Goal: Task Accomplishment & Management: Use online tool/utility

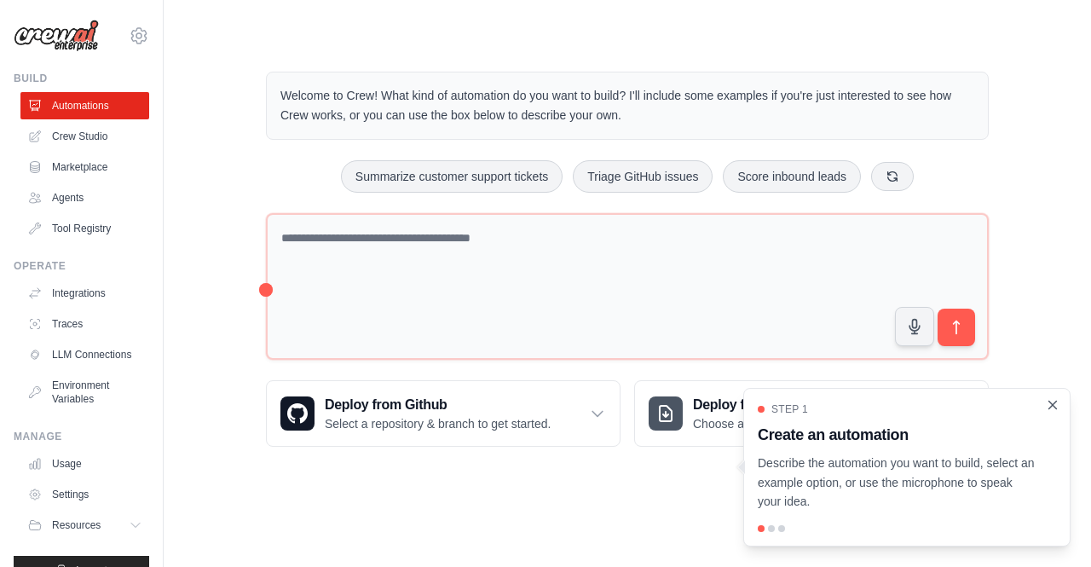
click at [1054, 405] on icon "Close walkthrough" at bounding box center [1052, 404] width 15 height 15
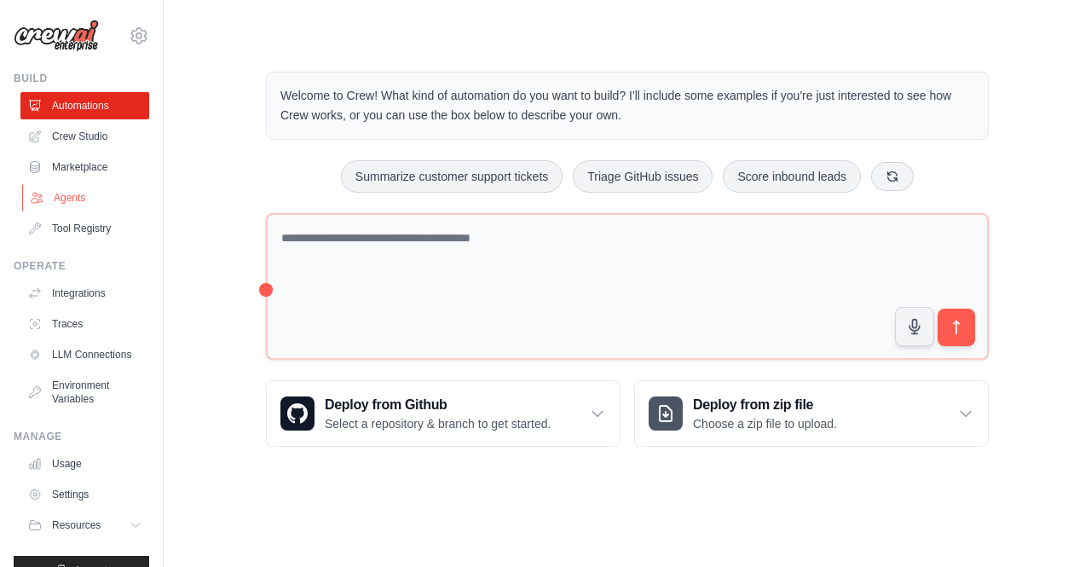
click at [79, 195] on link "Agents" at bounding box center [86, 197] width 129 height 27
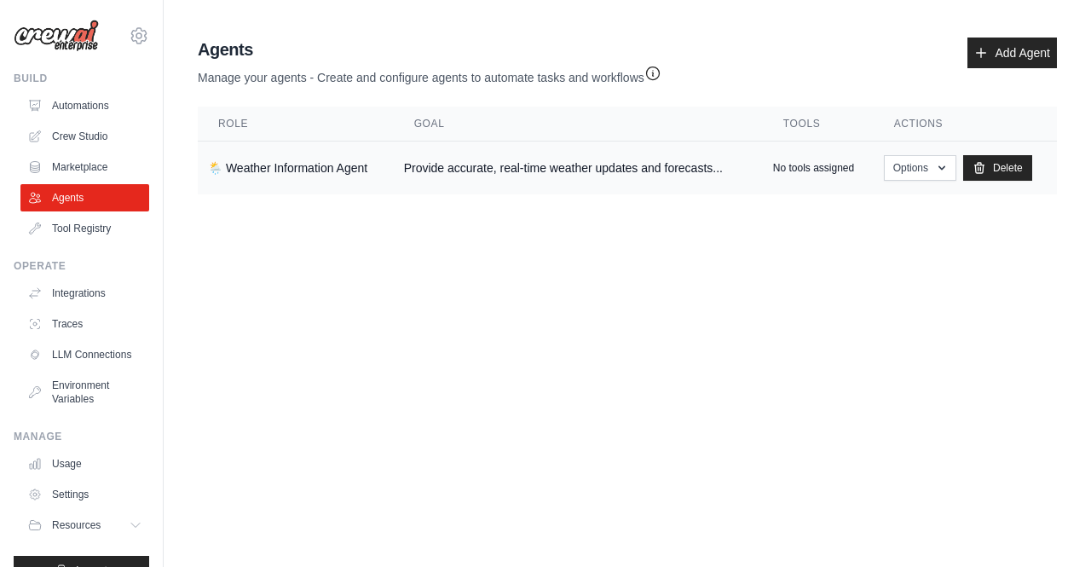
click at [307, 159] on td "🌦️ Weather Information Agent" at bounding box center [296, 168] width 196 height 54
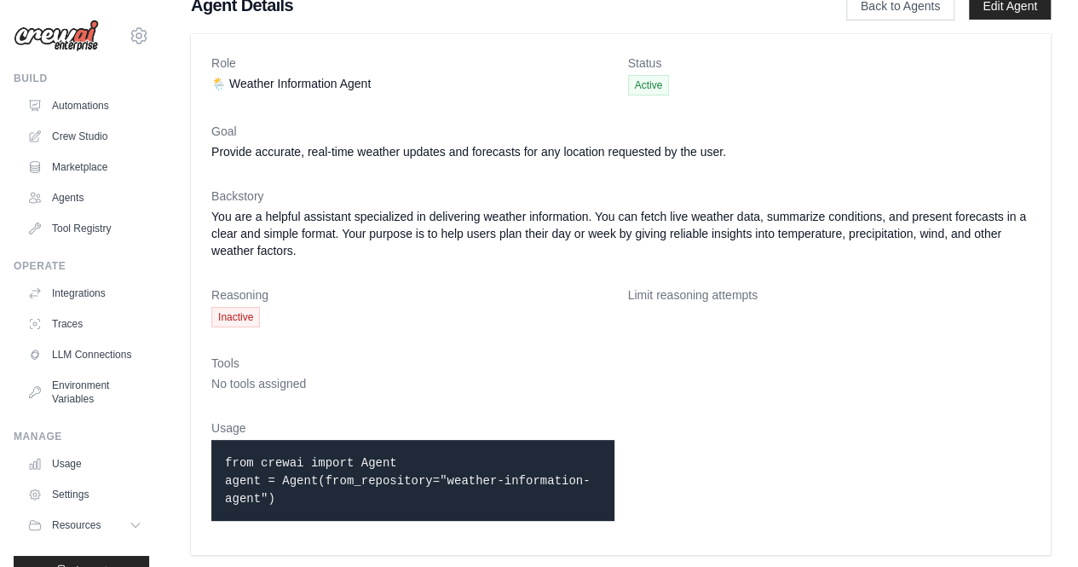
scroll to position [26, 0]
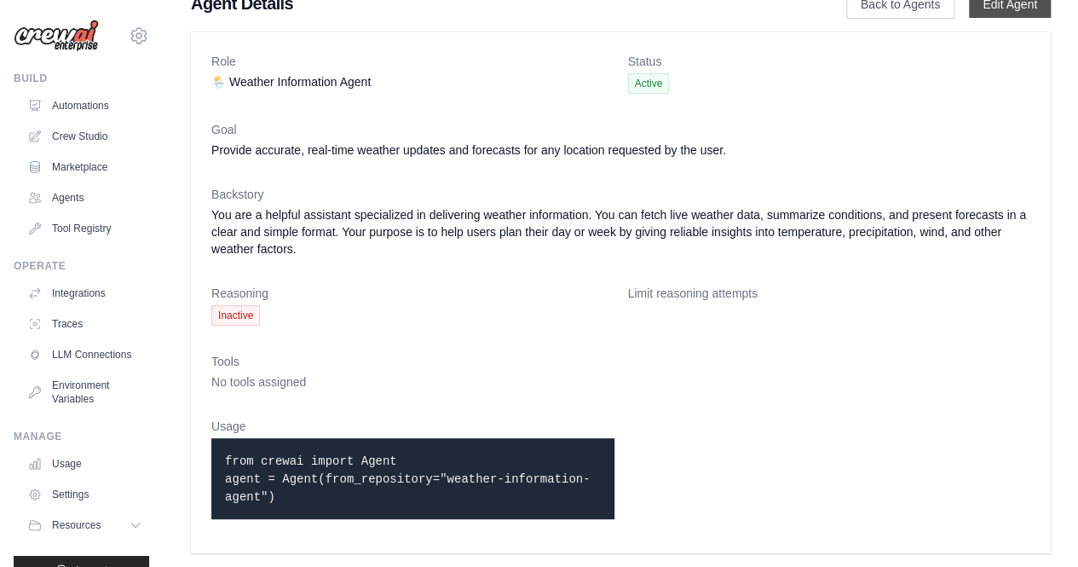
click at [1000, 8] on link "Edit Agent" at bounding box center [1010, 4] width 82 height 27
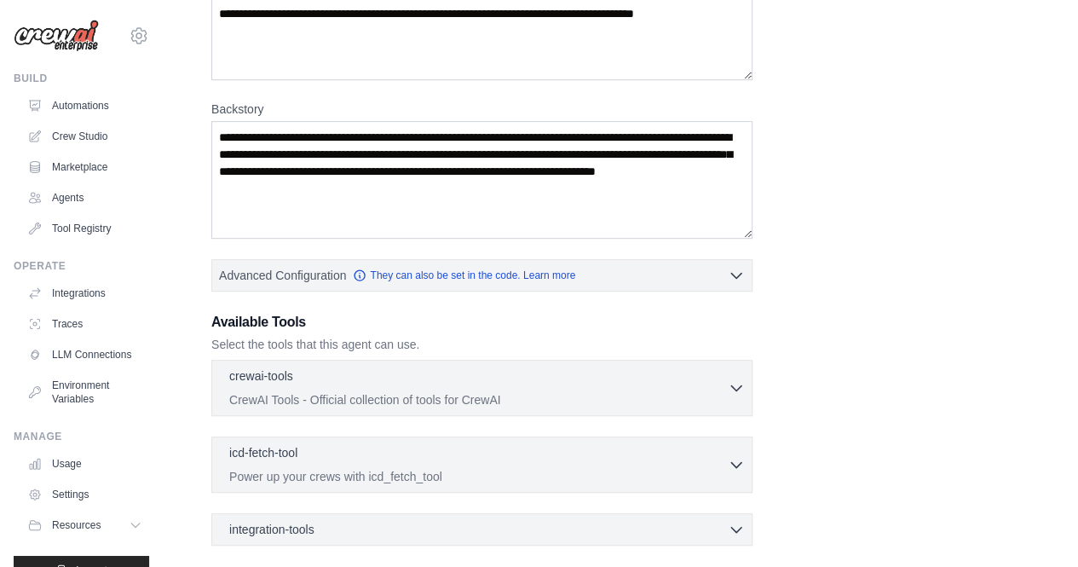
scroll to position [341, 0]
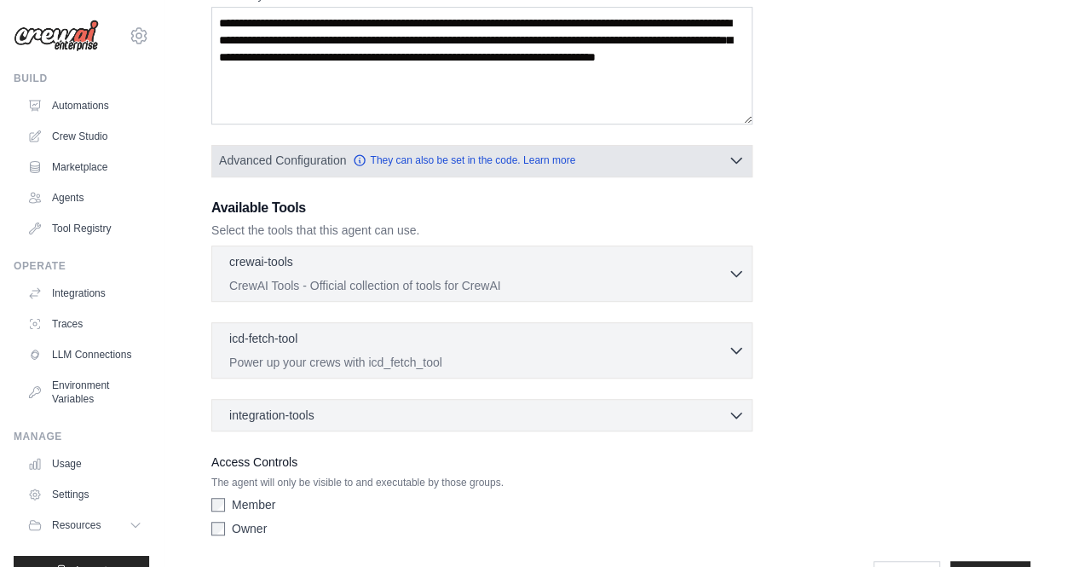
click at [332, 165] on span "Advanced Configuration" at bounding box center [282, 160] width 127 height 17
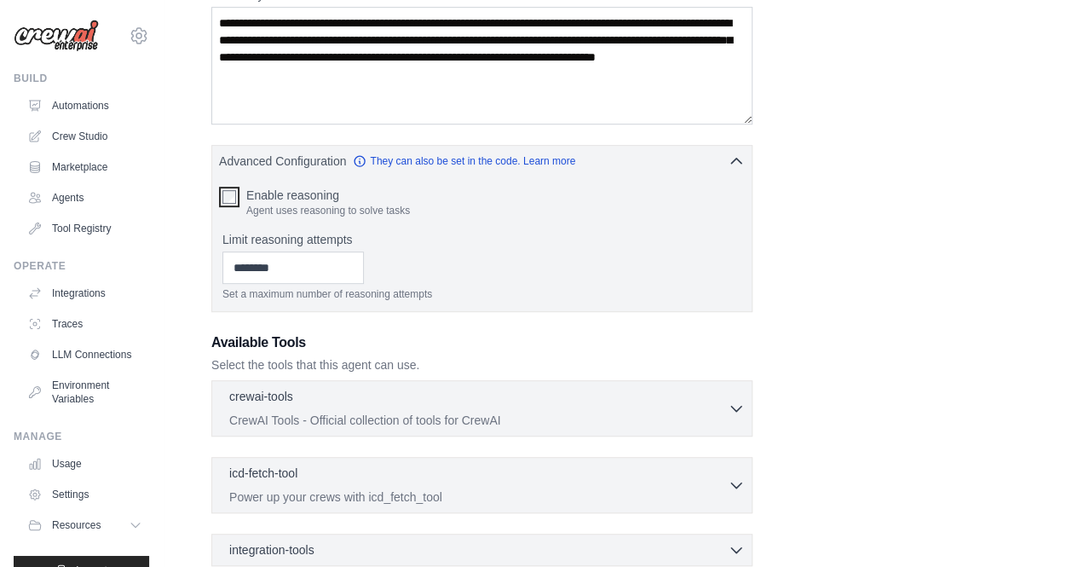
scroll to position [426, 0]
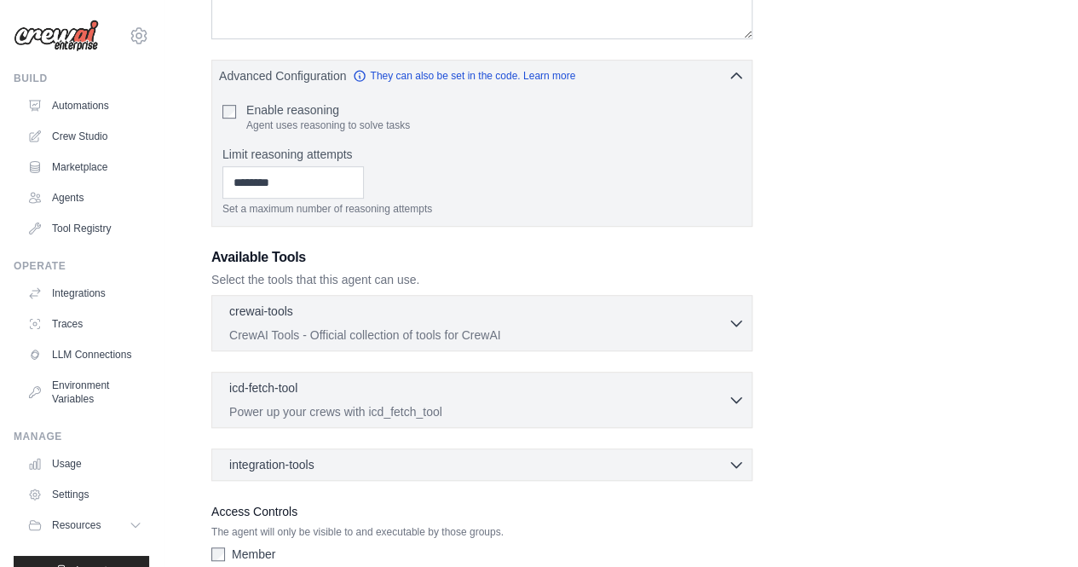
click at [351, 318] on div "crewai-tools 0 selected" at bounding box center [478, 313] width 499 height 20
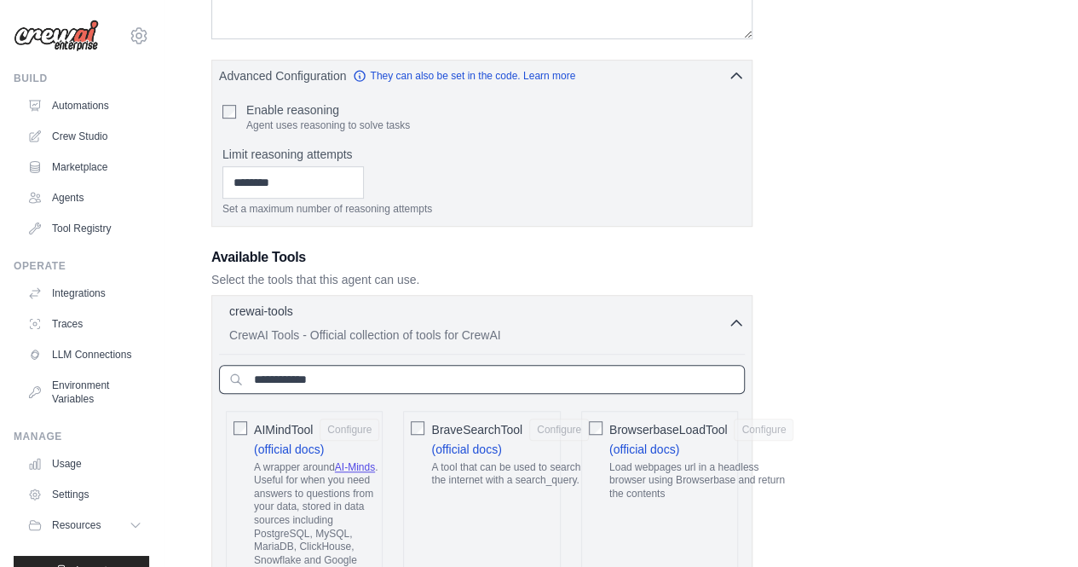
click at [300, 381] on input "text" at bounding box center [482, 379] width 526 height 29
type input "*"
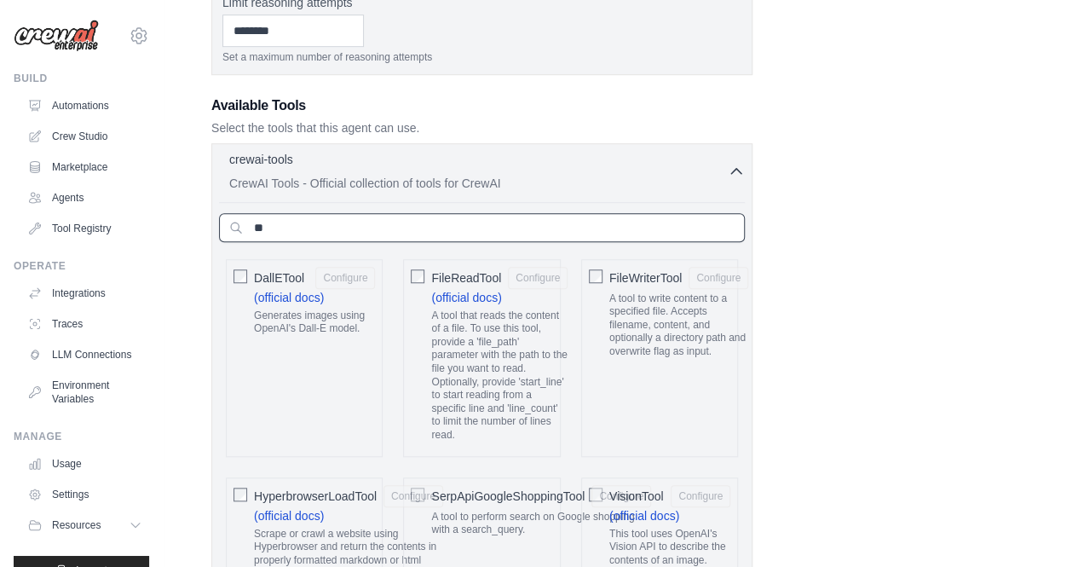
scroll to position [682, 0]
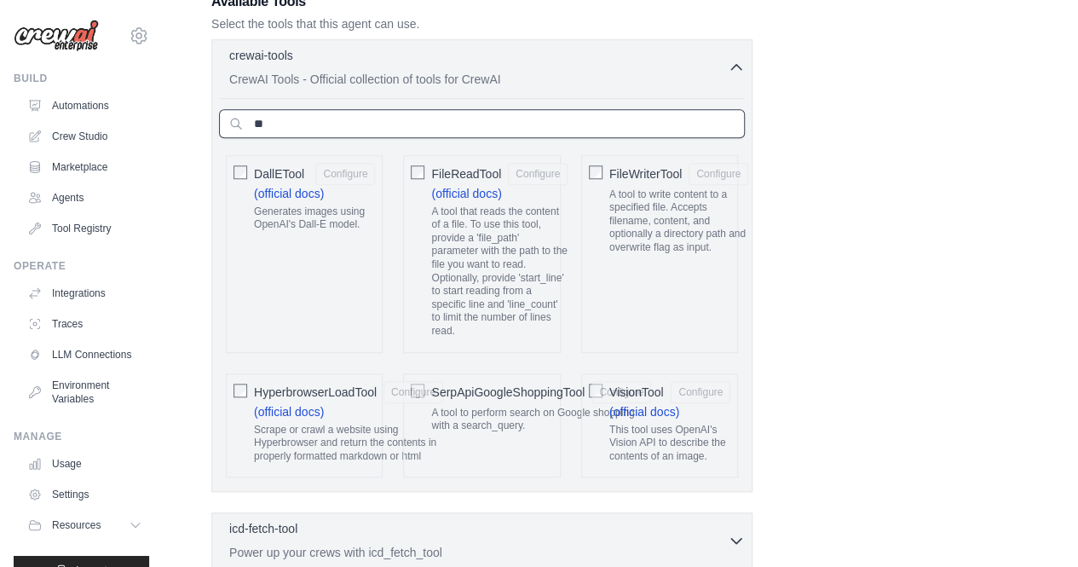
type input "*"
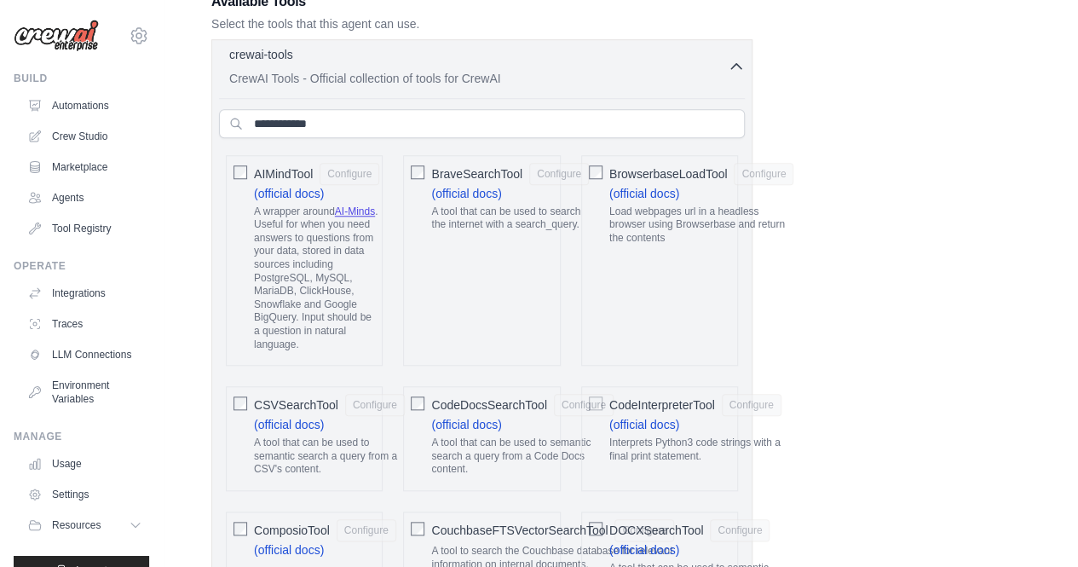
click at [616, 83] on p "CrewAI Tools - Official collection of tools for CrewAI" at bounding box center [478, 78] width 499 height 17
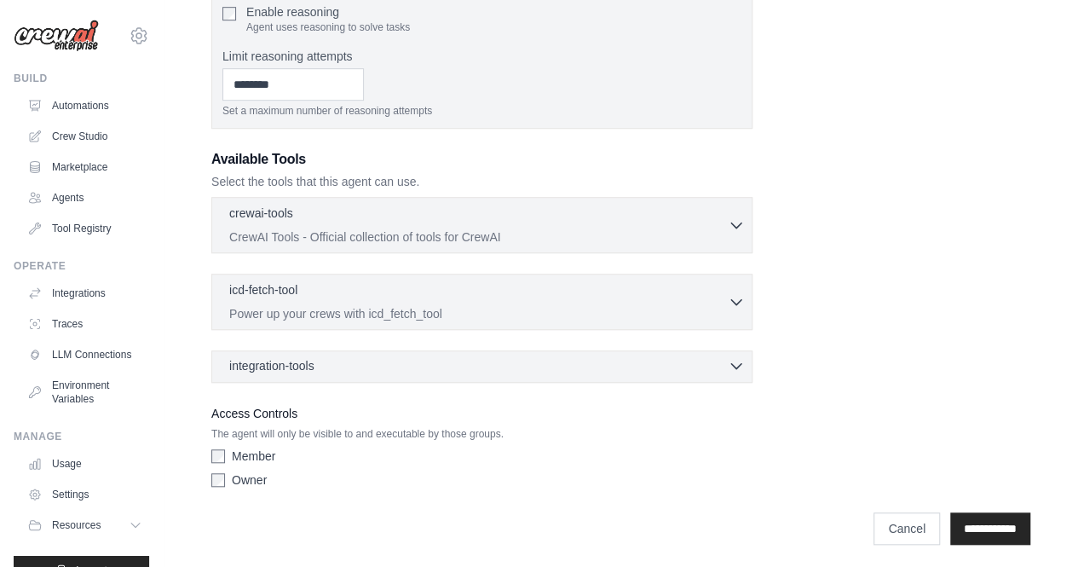
click at [309, 361] on span "integration-tools" at bounding box center [271, 365] width 85 height 17
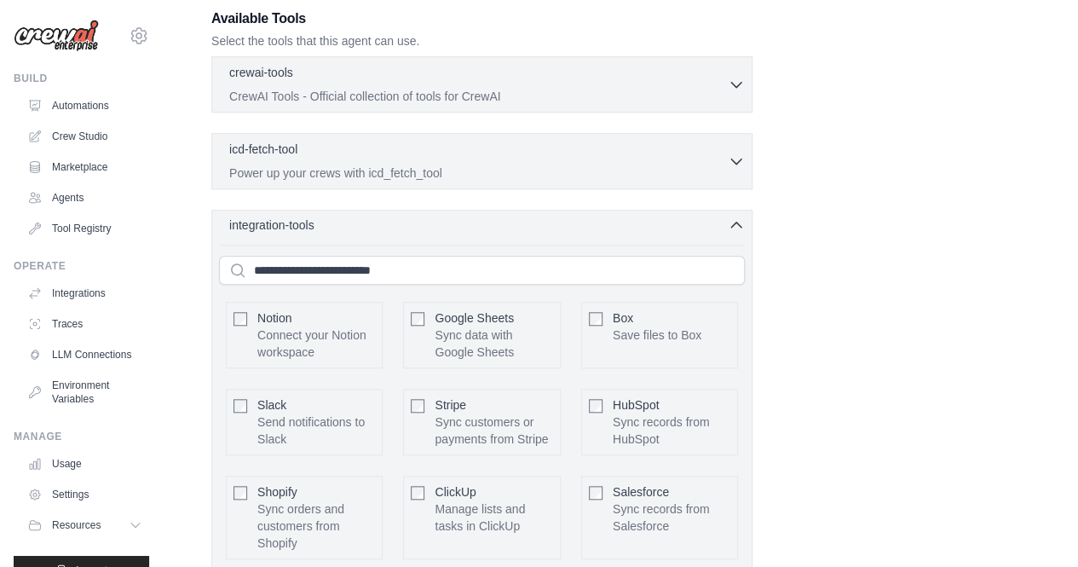
scroll to position [695, 0]
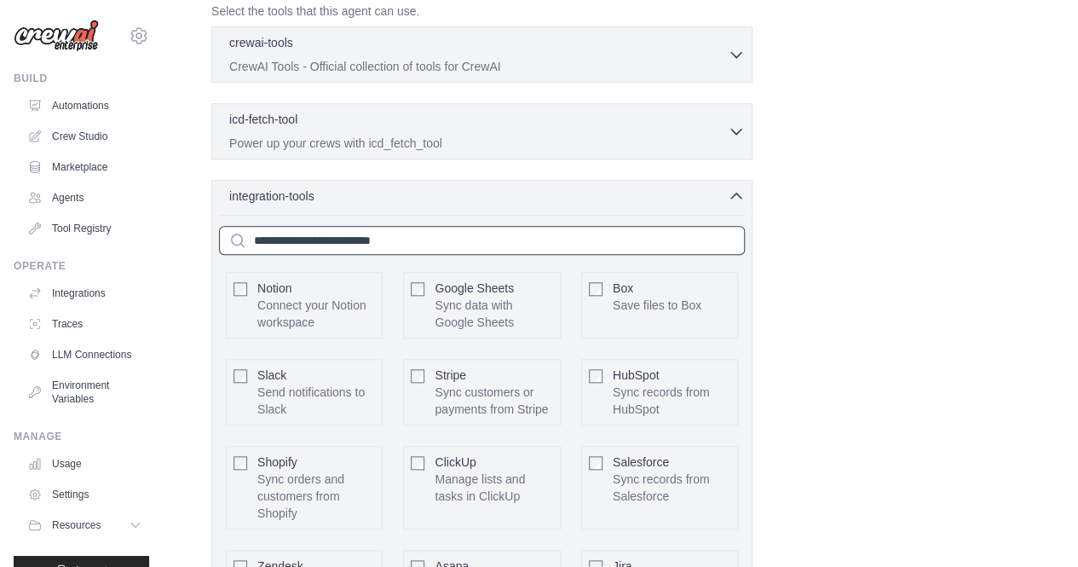
click at [465, 243] on input "text" at bounding box center [482, 240] width 526 height 29
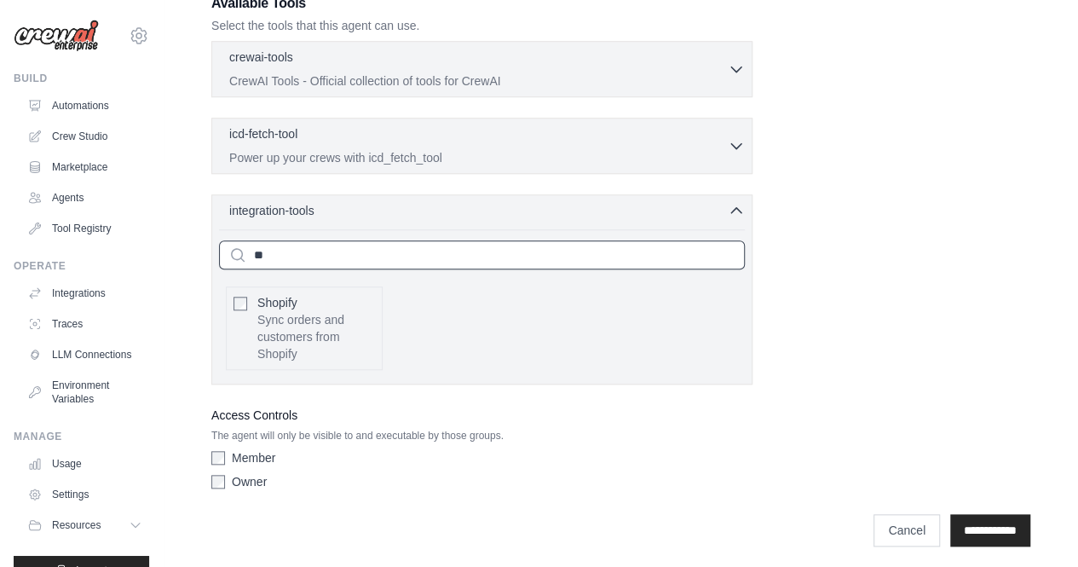
type input "*"
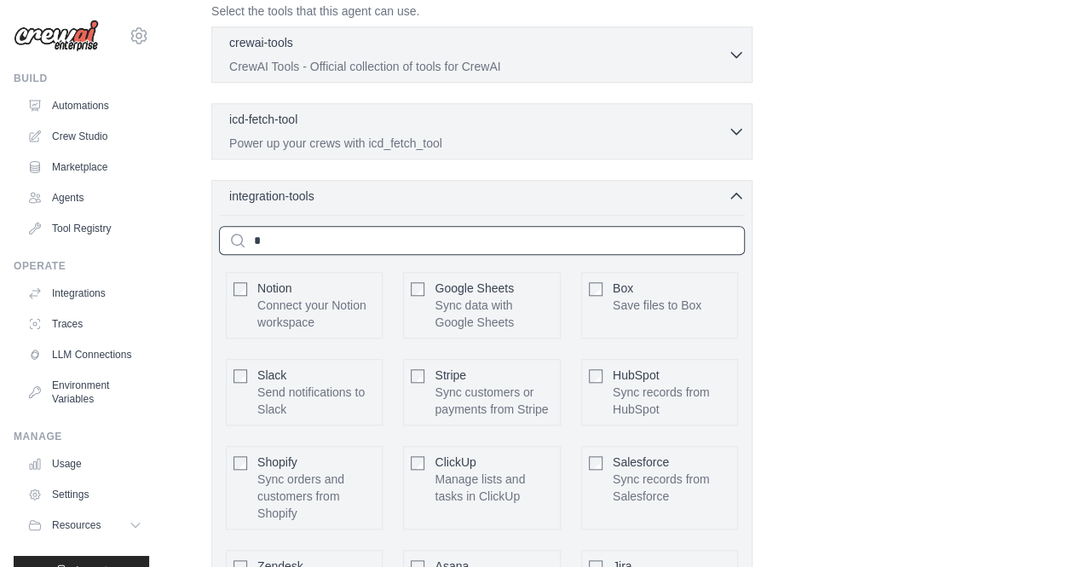
scroll to position [584, 0]
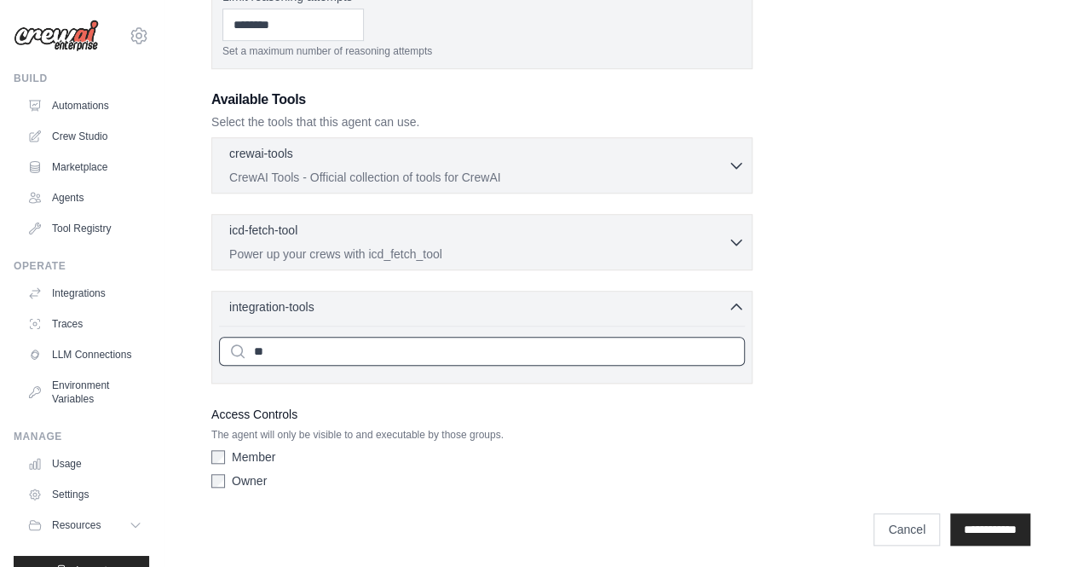
type input "*"
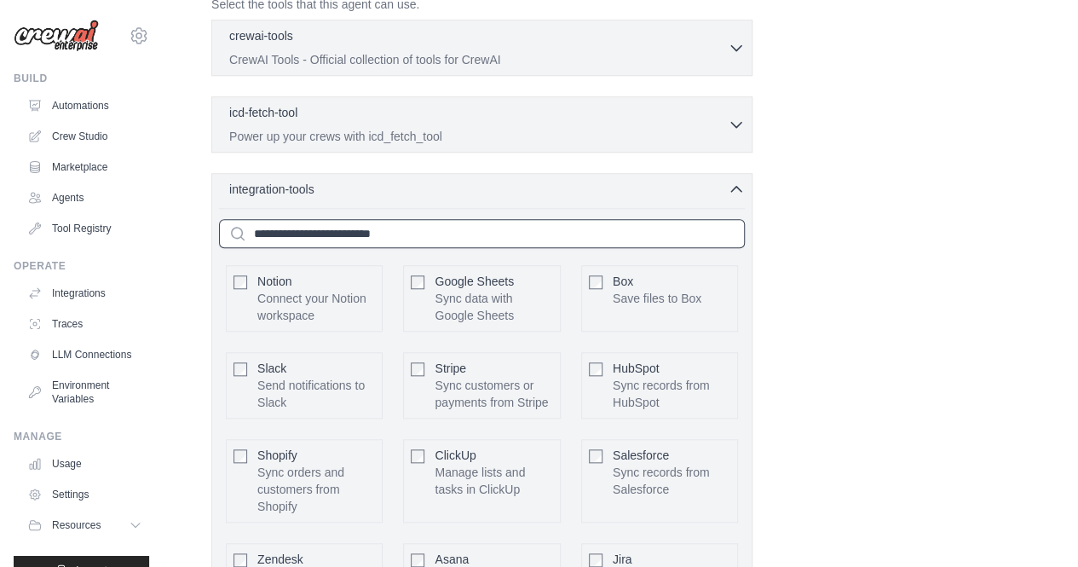
scroll to position [695, 0]
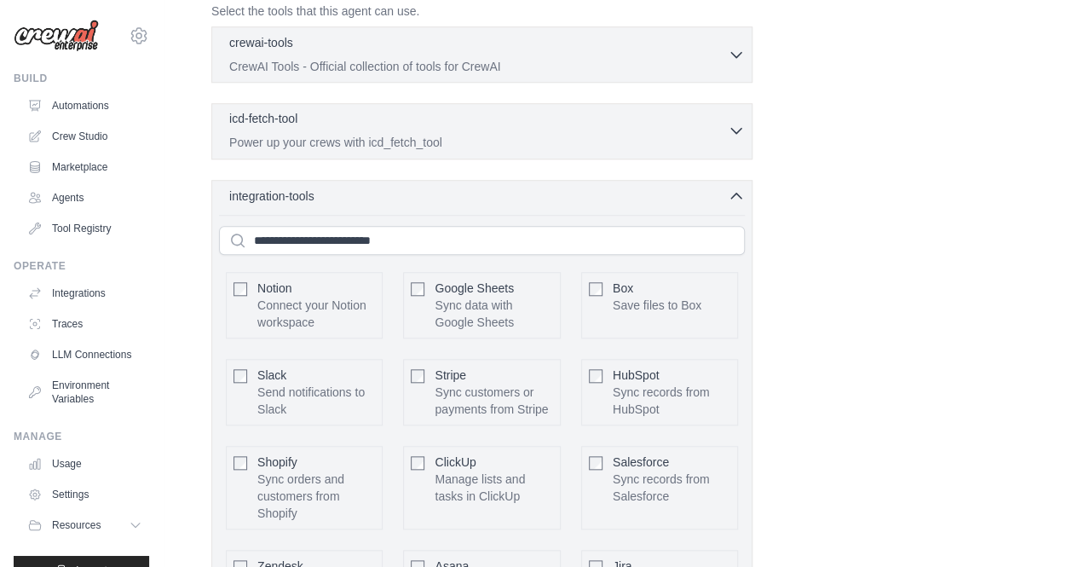
click at [489, 134] on p "Power up your crews with icd_fetch_tool" at bounding box center [478, 142] width 499 height 17
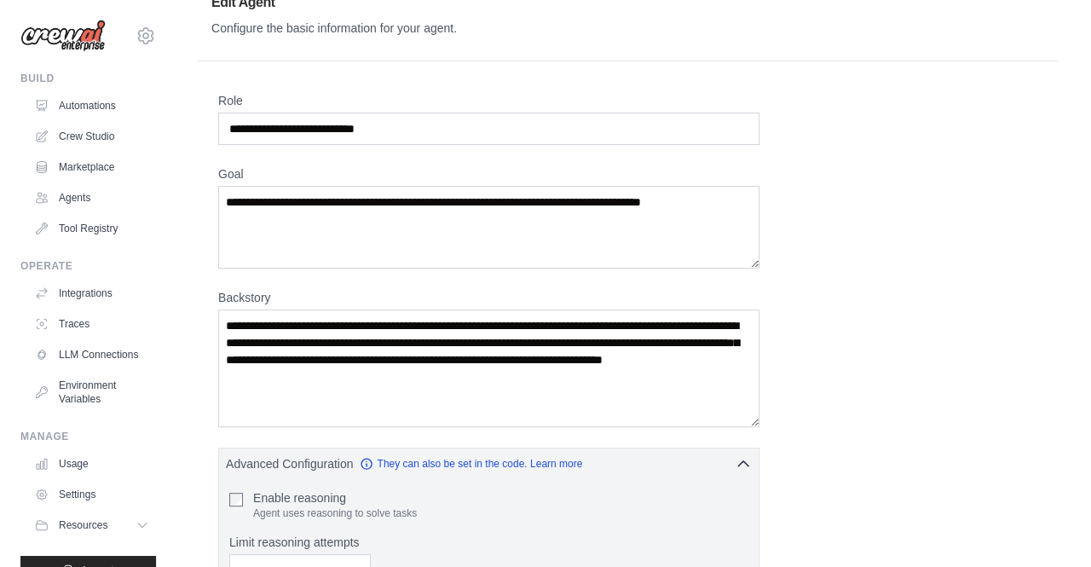
scroll to position [0, 0]
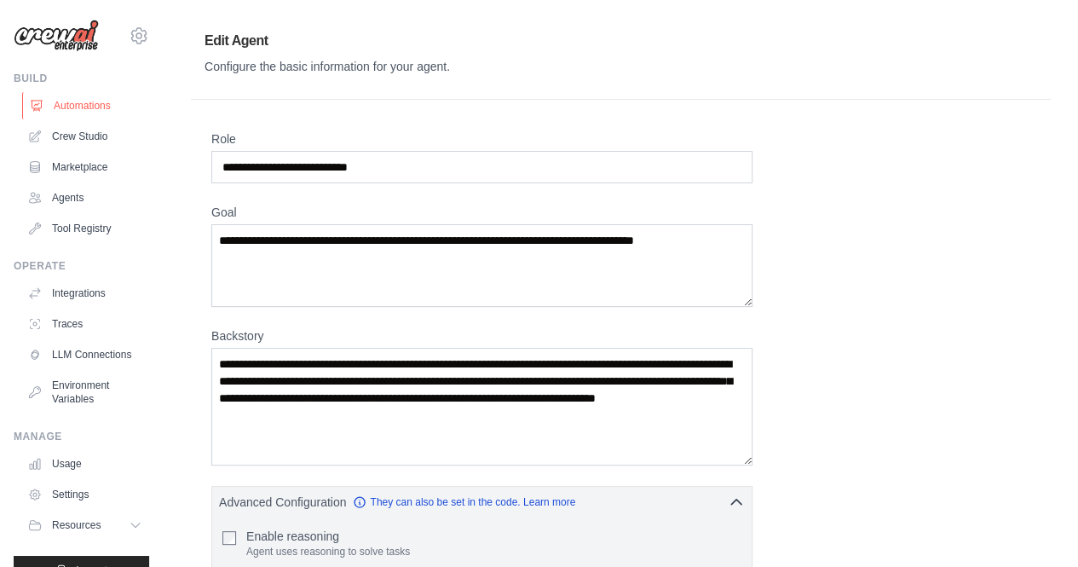
click at [109, 100] on link "Automations" at bounding box center [86, 105] width 129 height 27
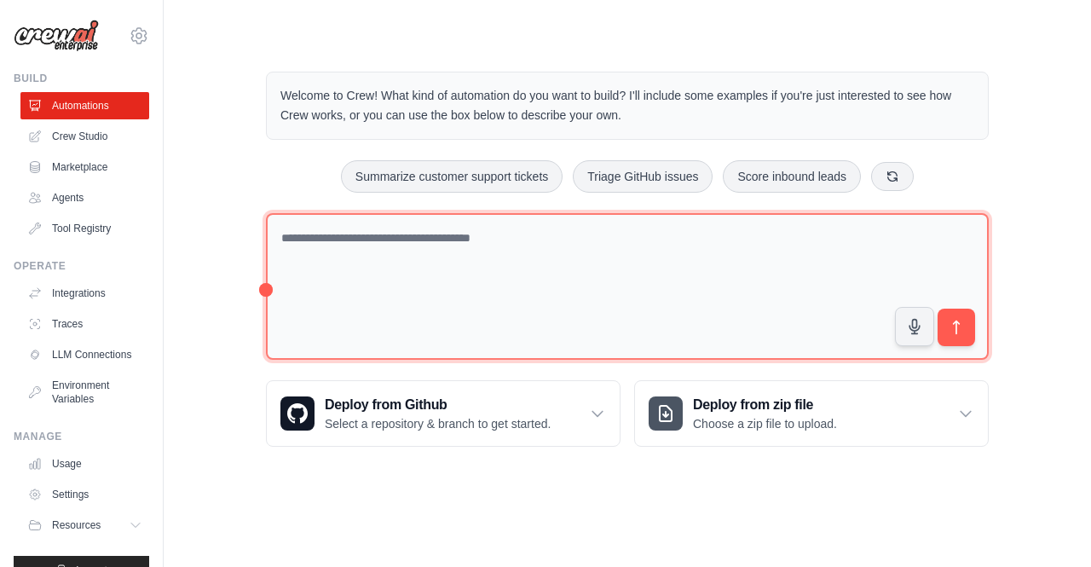
click at [433, 241] on textarea at bounding box center [627, 286] width 723 height 147
type textarea "*"
click at [317, 233] on textarea "**********" at bounding box center [627, 286] width 723 height 147
type textarea "**********"
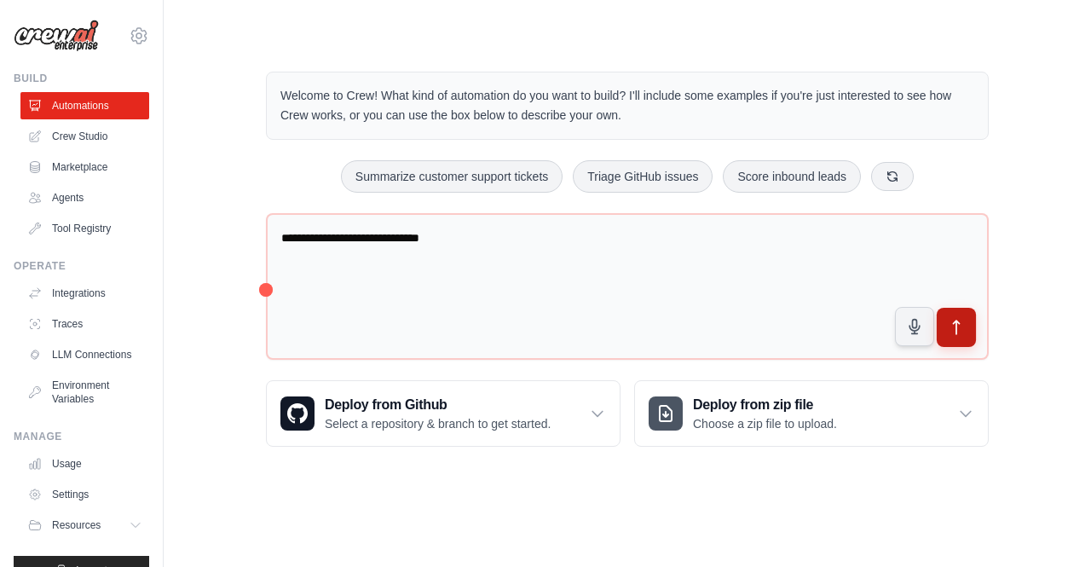
click at [953, 335] on icon "submit" at bounding box center [957, 328] width 18 height 18
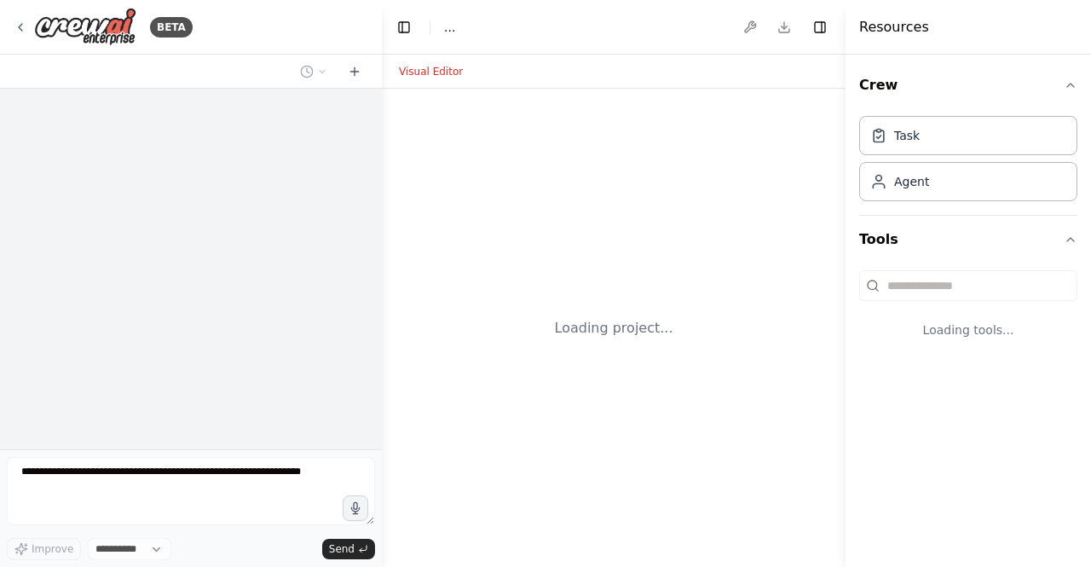
select select "****"
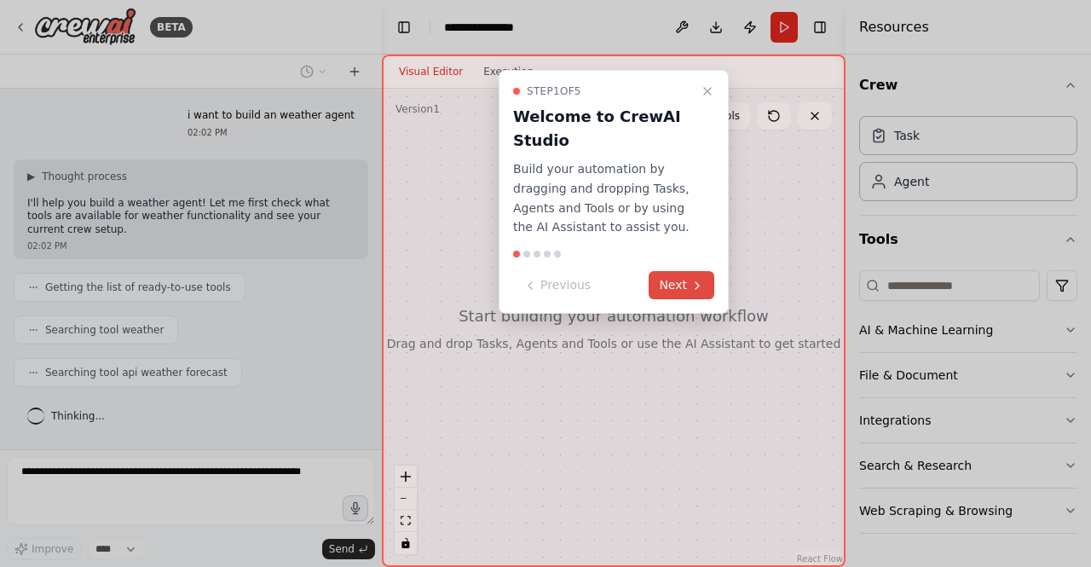
click at [667, 286] on button "Next" at bounding box center [682, 285] width 66 height 28
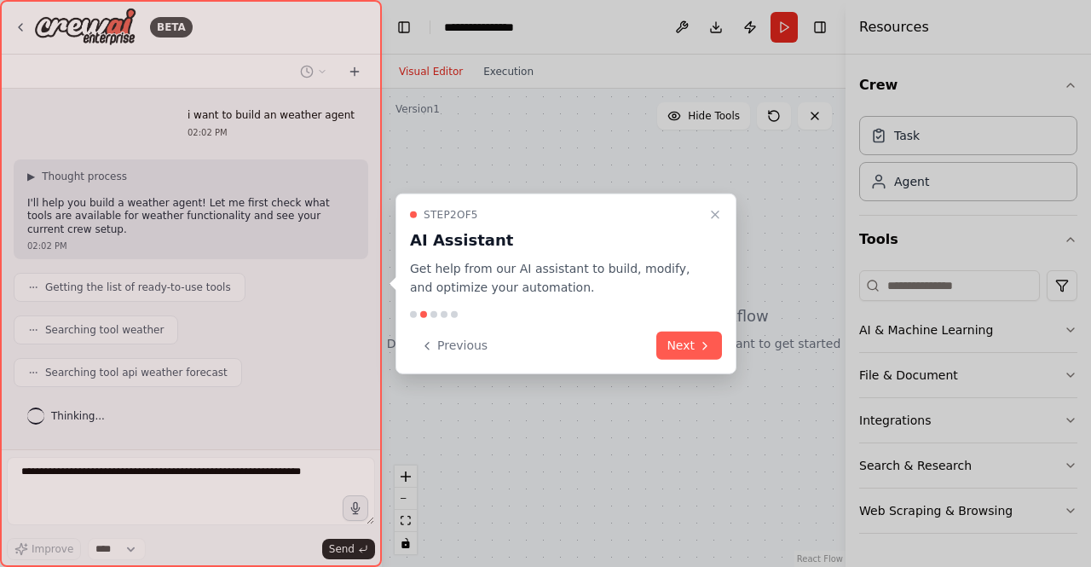
scroll to position [20, 0]
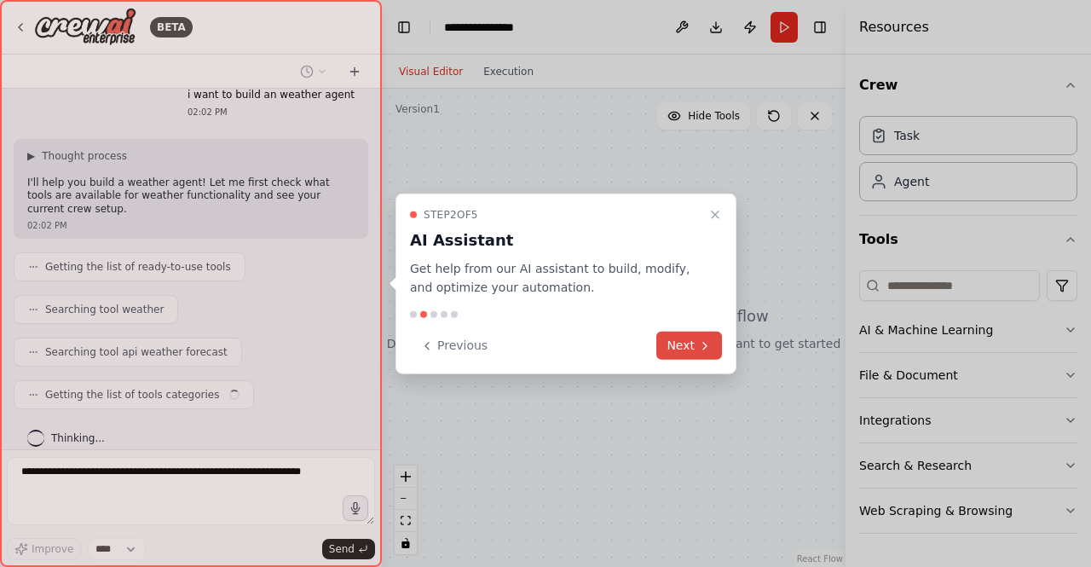
click at [713, 345] on button "Next" at bounding box center [689, 346] width 66 height 28
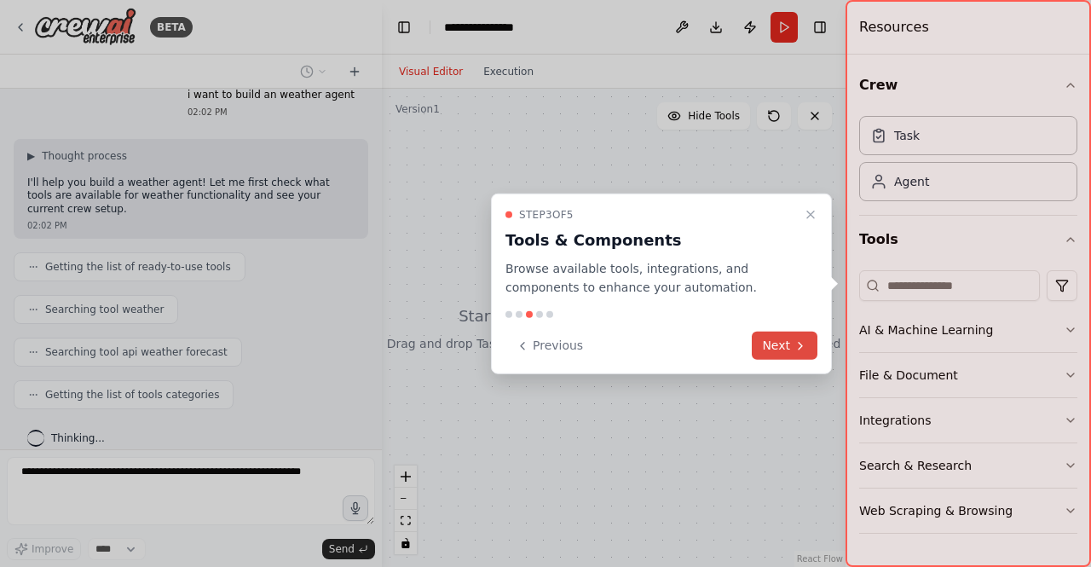
scroll to position [76, 0]
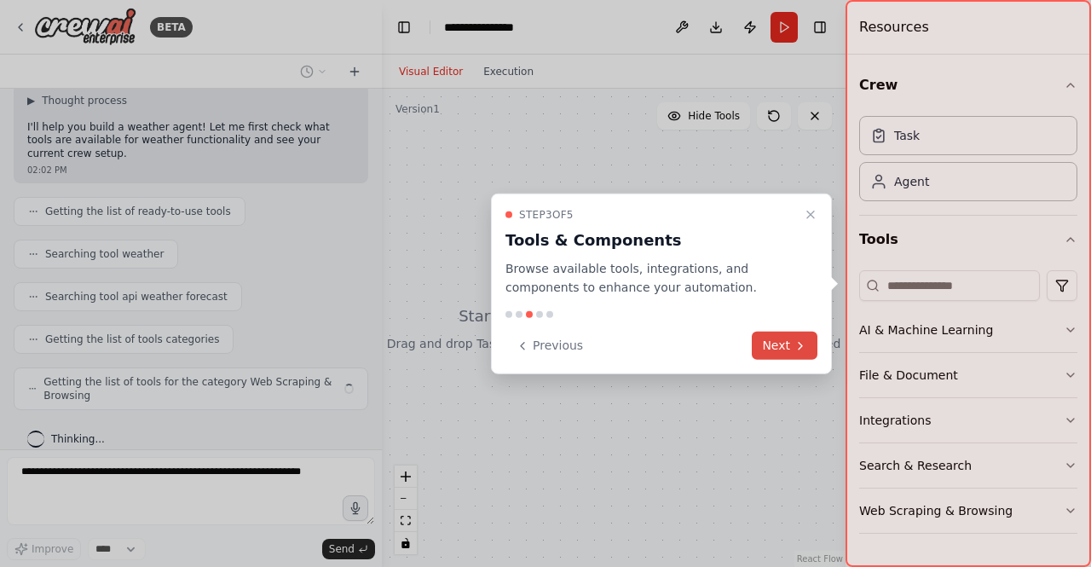
click at [782, 344] on button "Next" at bounding box center [785, 346] width 66 height 28
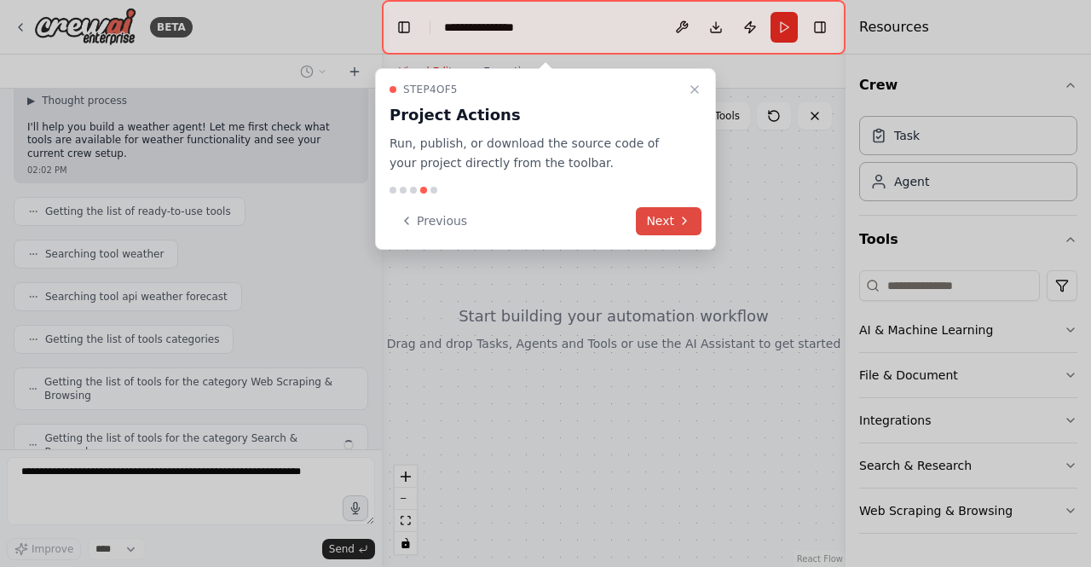
scroll to position [118, 0]
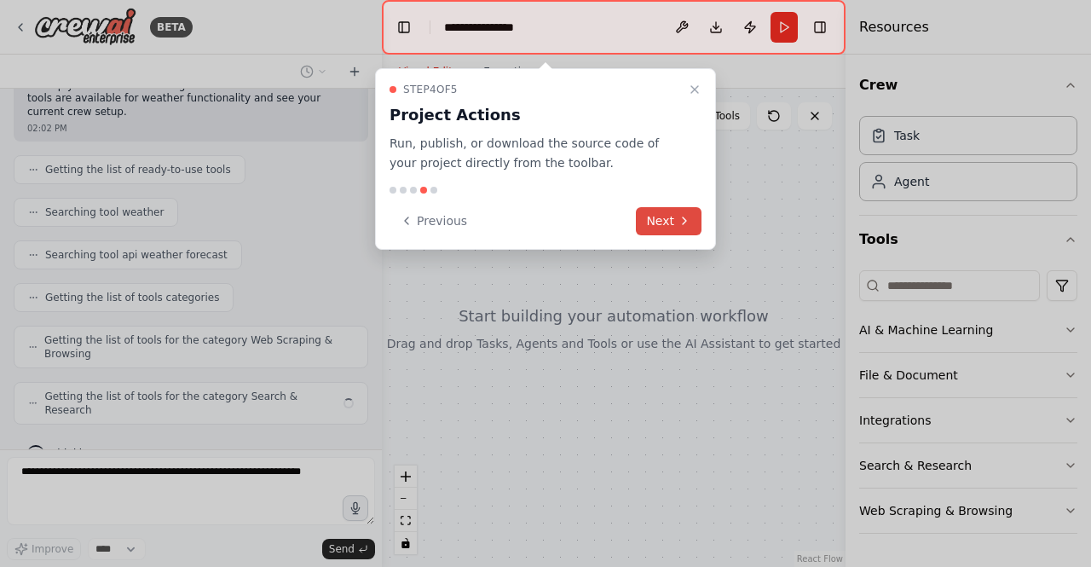
click at [685, 217] on icon at bounding box center [685, 221] width 14 height 14
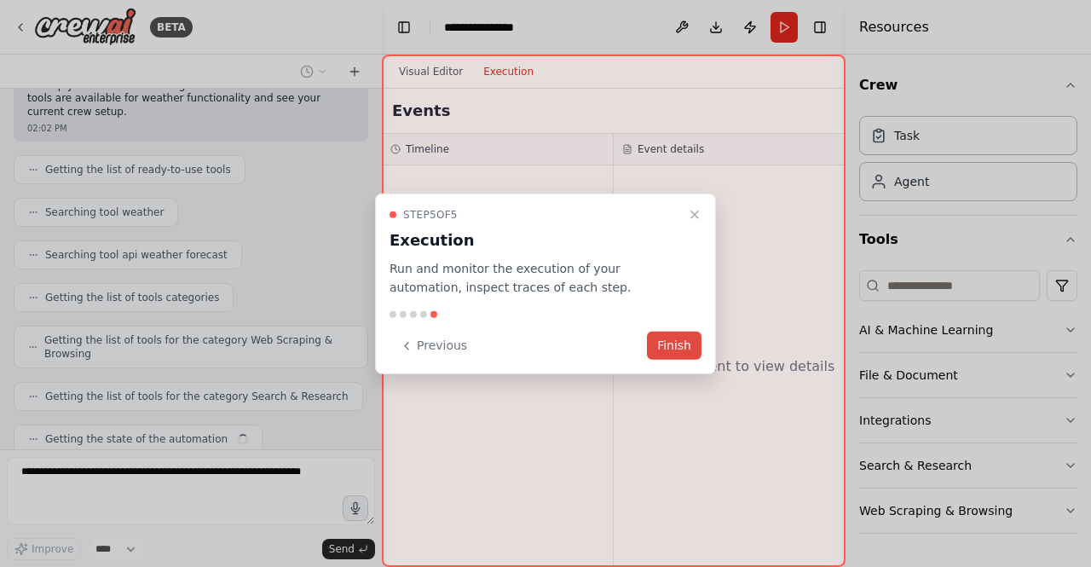
scroll to position [160, 0]
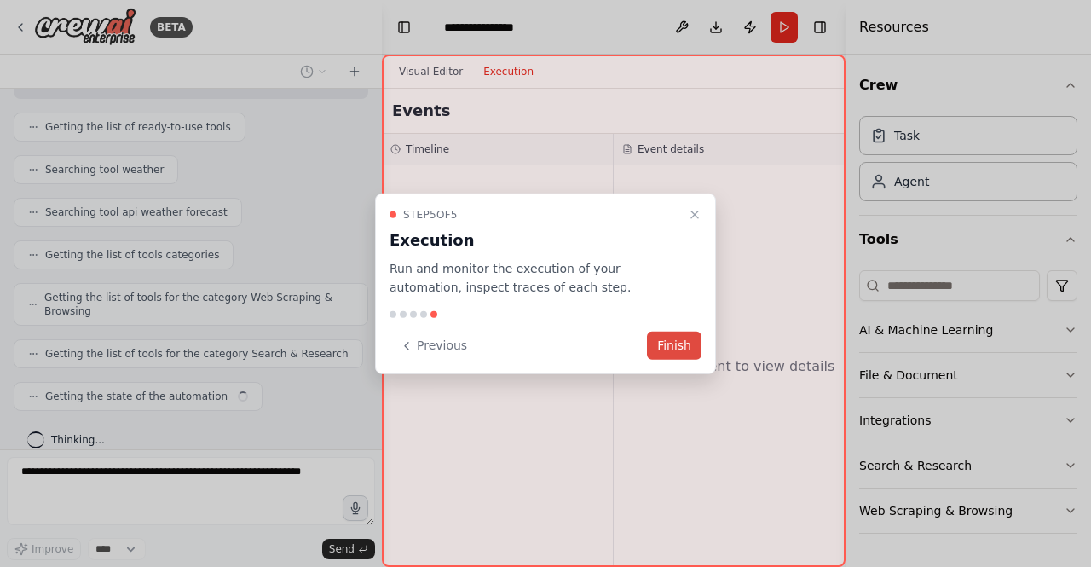
click at [672, 349] on button "Finish" at bounding box center [674, 346] width 55 height 28
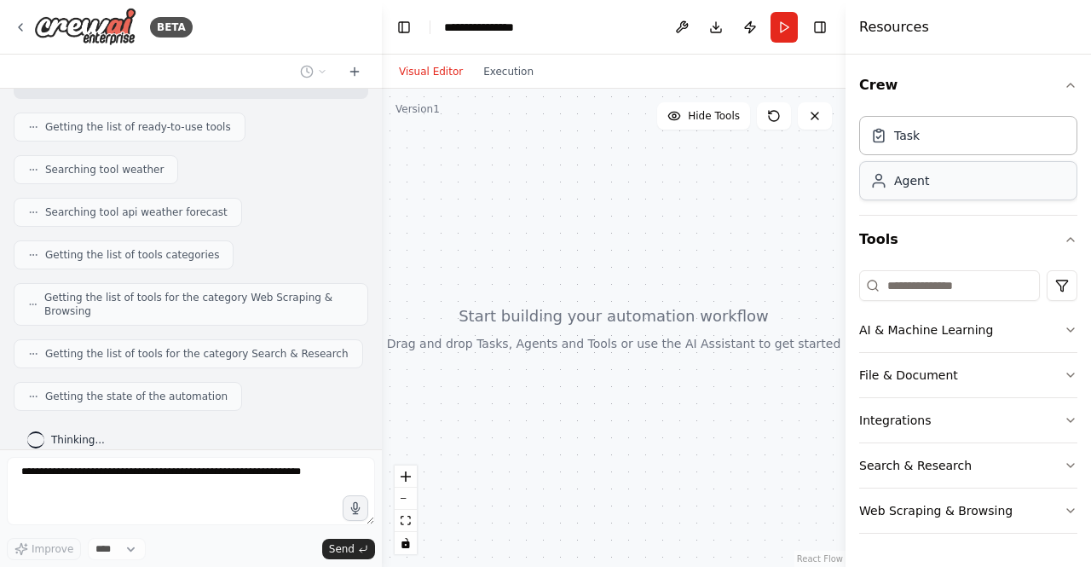
click at [955, 184] on div "Agent" at bounding box center [968, 180] width 218 height 39
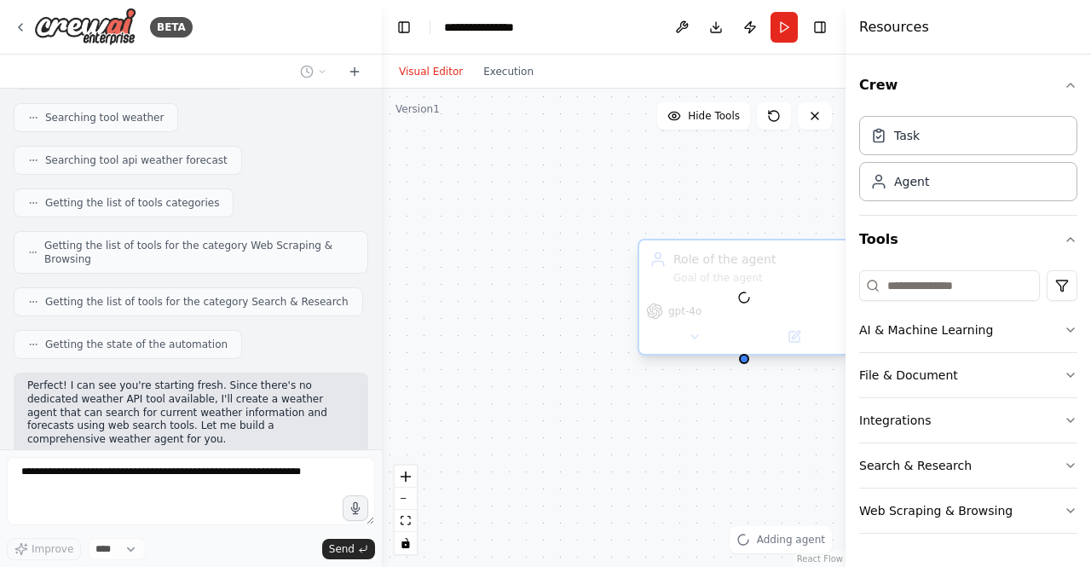
scroll to position [312, 0]
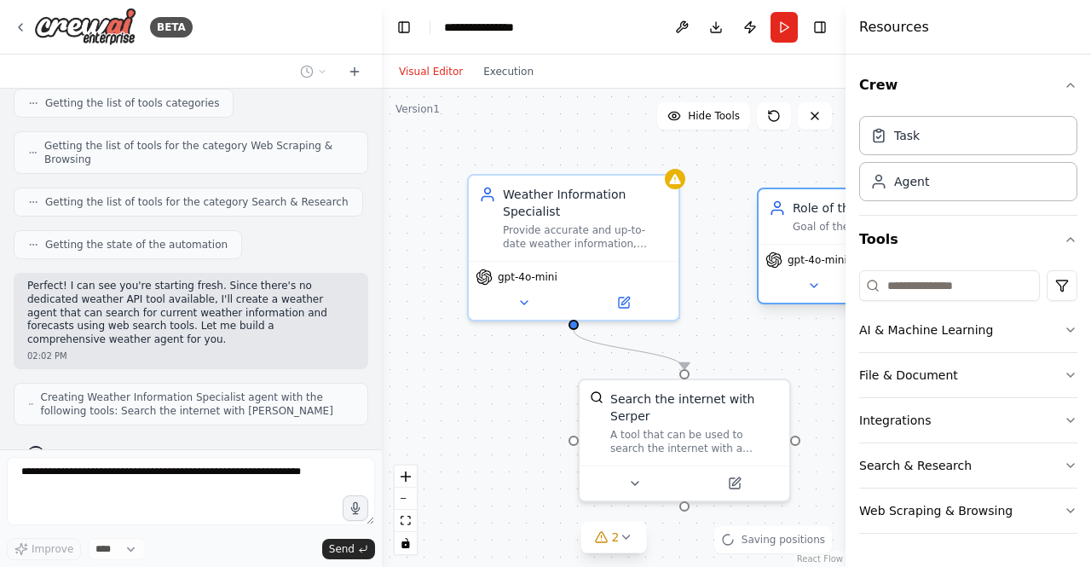
drag, startPoint x: 742, startPoint y: 274, endPoint x: 764, endPoint y: 286, distance: 25.6
click at [764, 286] on div "gpt-4o-mini" at bounding box center [864, 273] width 210 height 59
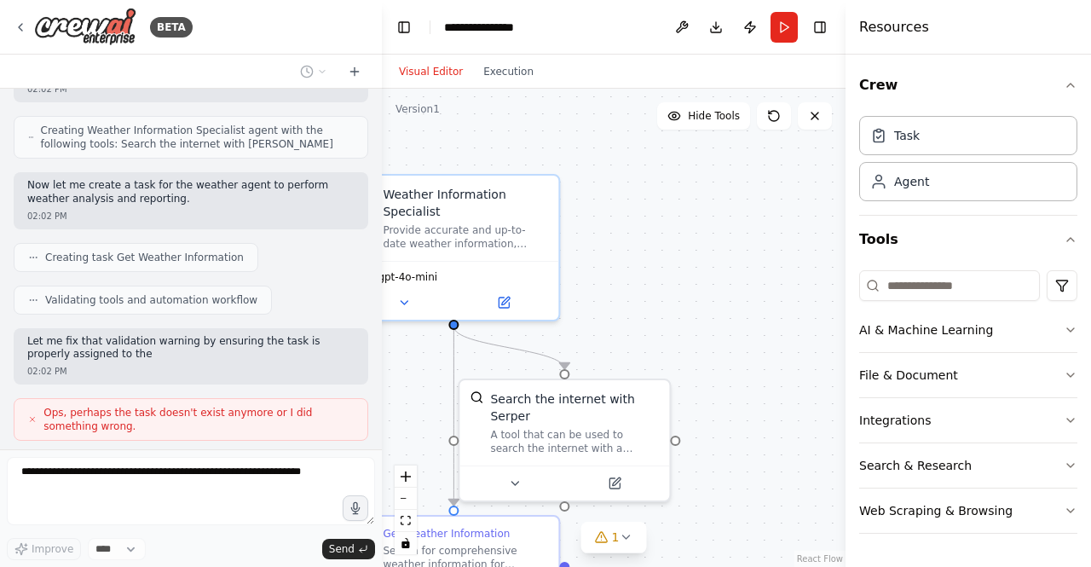
scroll to position [592, 0]
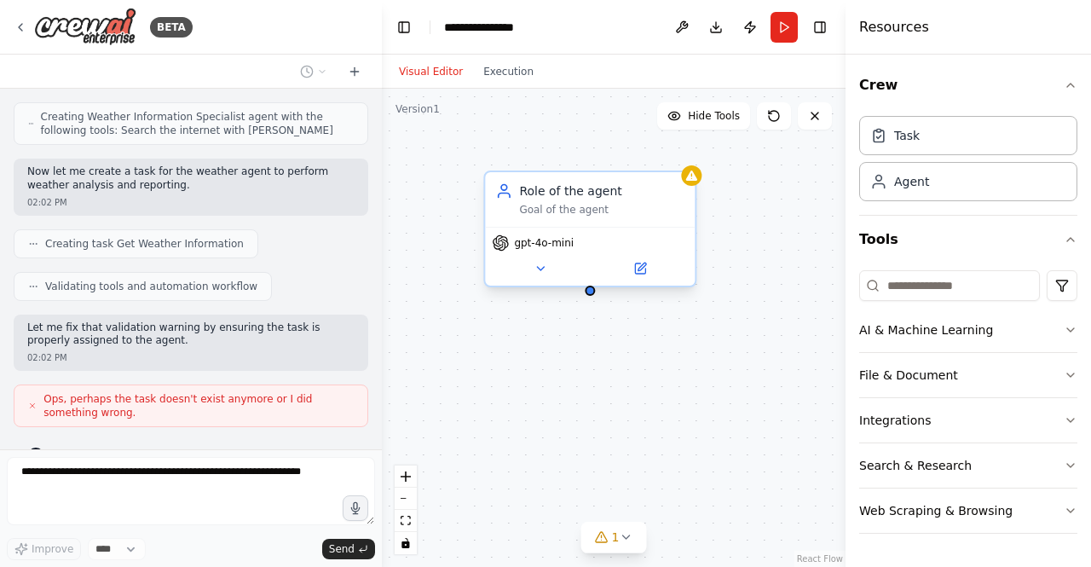
drag, startPoint x: 780, startPoint y: 228, endPoint x: 529, endPoint y: 216, distance: 250.9
click at [529, 216] on div "Role of the agent Goal of the agent" at bounding box center [590, 199] width 210 height 55
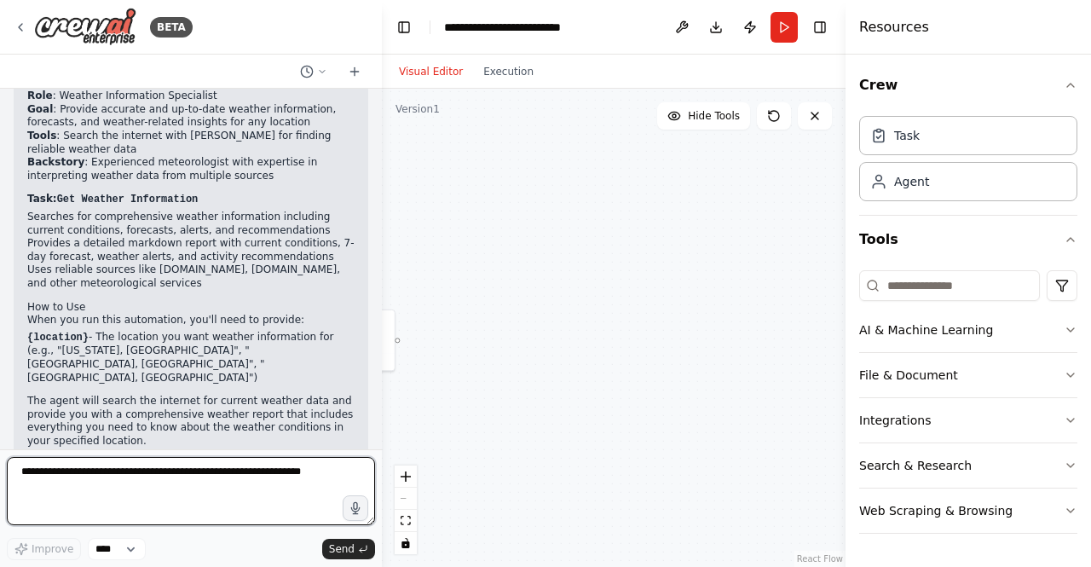
scroll to position [1265, 0]
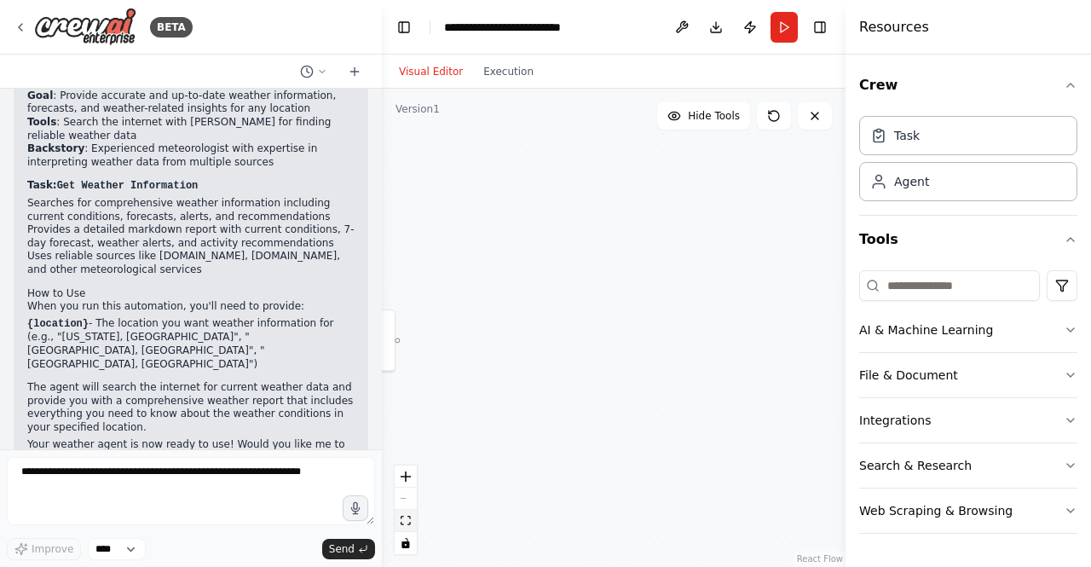
click at [412, 526] on button "fit view" at bounding box center [406, 521] width 22 height 22
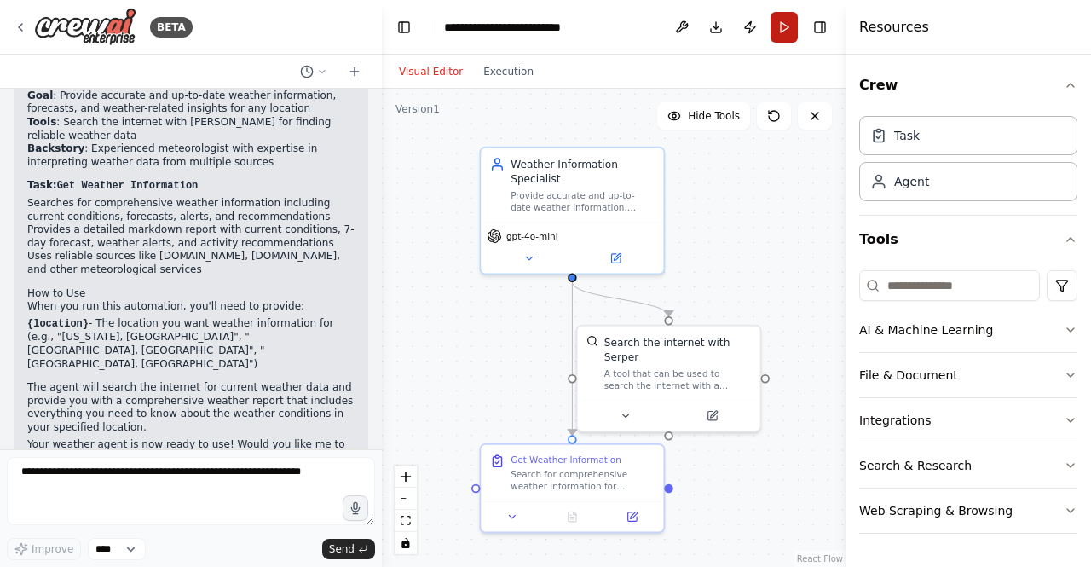
click at [772, 32] on button "Run" at bounding box center [784, 27] width 27 height 31
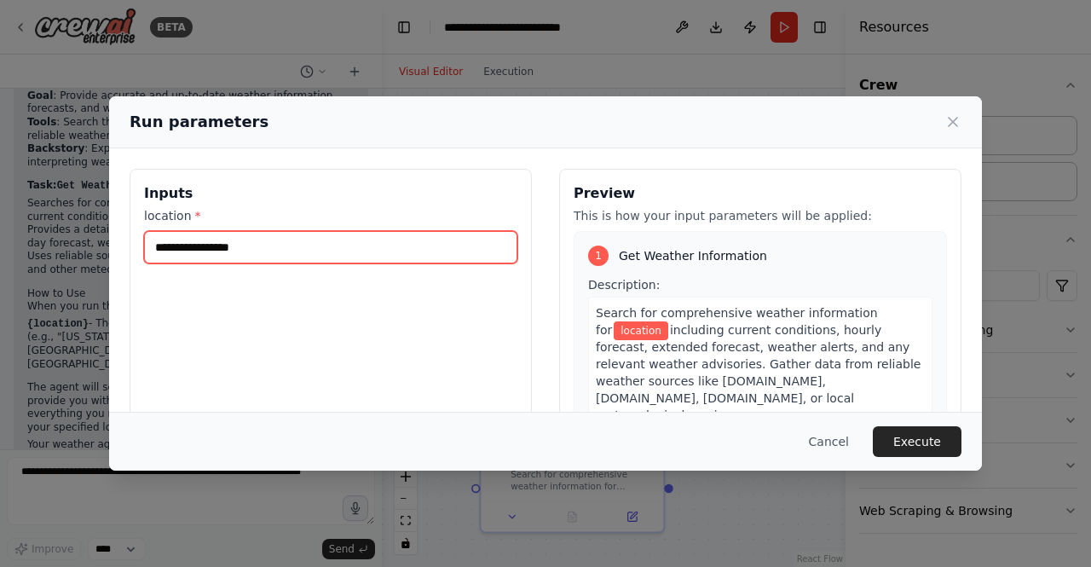
click at [409, 259] on input "location *" at bounding box center [330, 247] width 373 height 32
type input "*****"
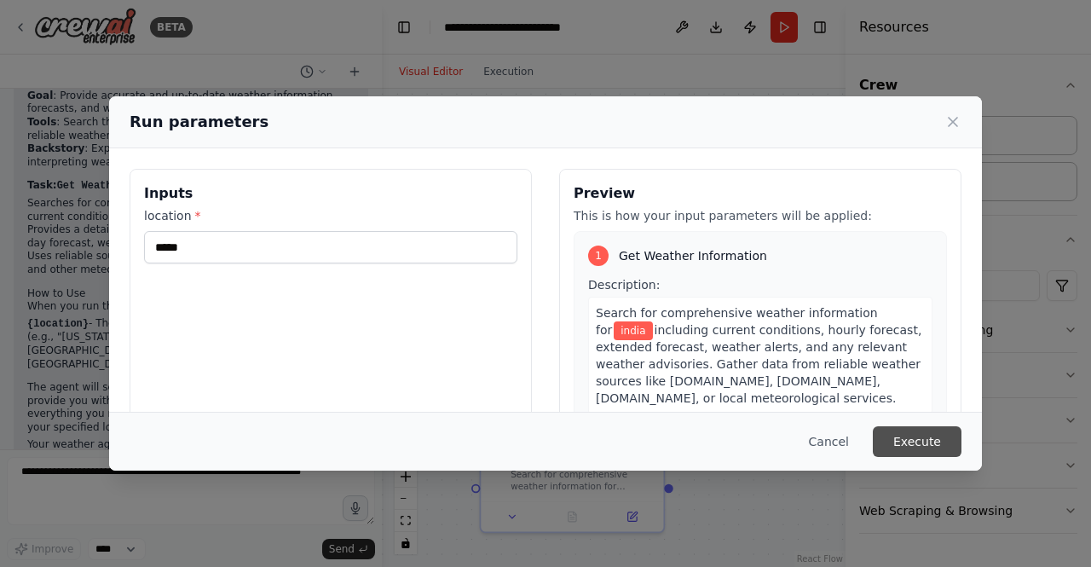
click at [915, 436] on button "Execute" at bounding box center [917, 441] width 89 height 31
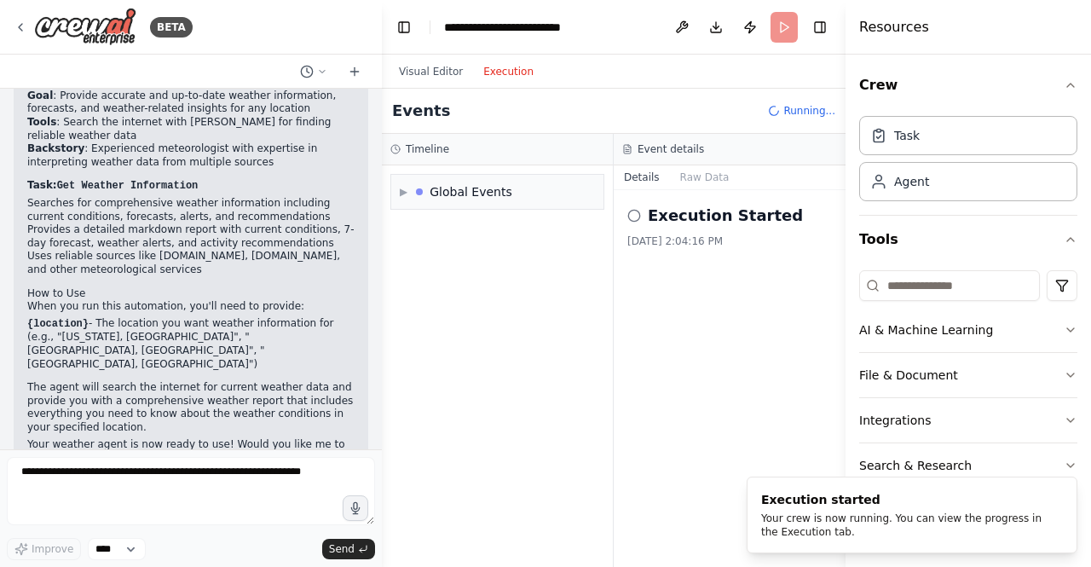
click at [484, 69] on button "Execution" at bounding box center [508, 71] width 71 height 20
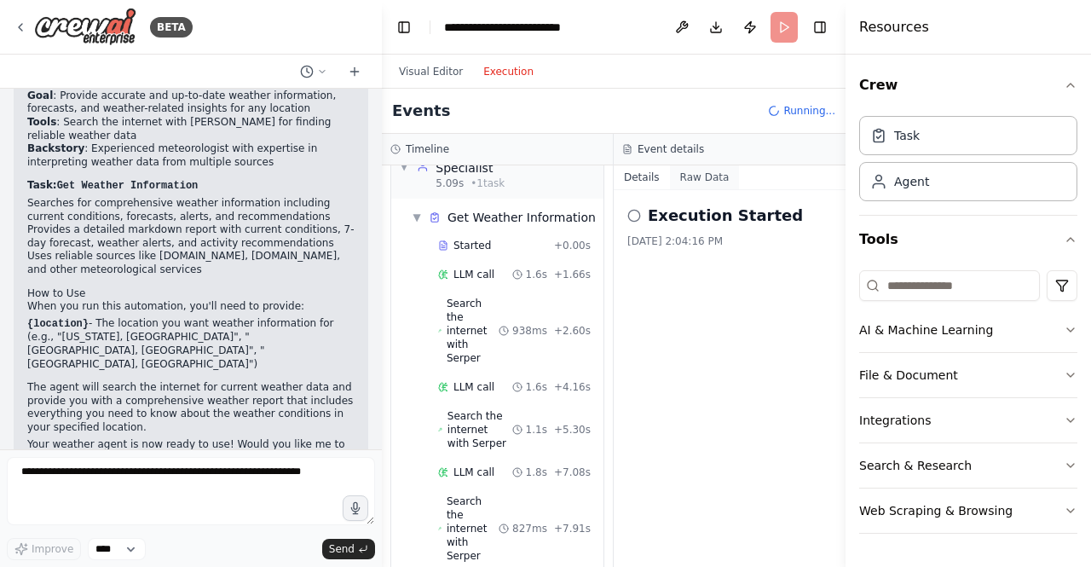
click at [701, 177] on button "Raw Data" at bounding box center [705, 177] width 70 height 24
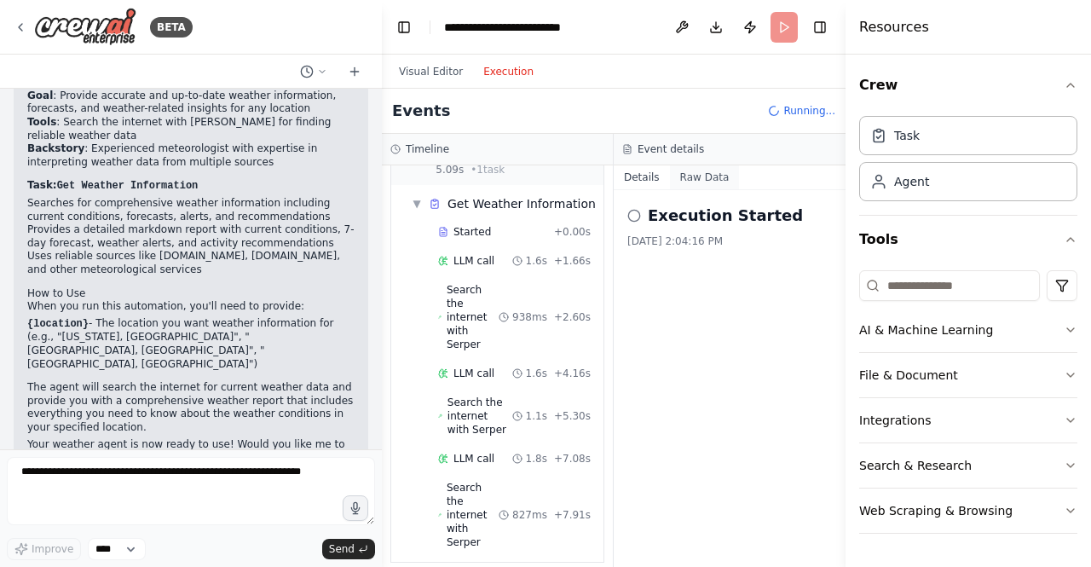
scroll to position [83, 0]
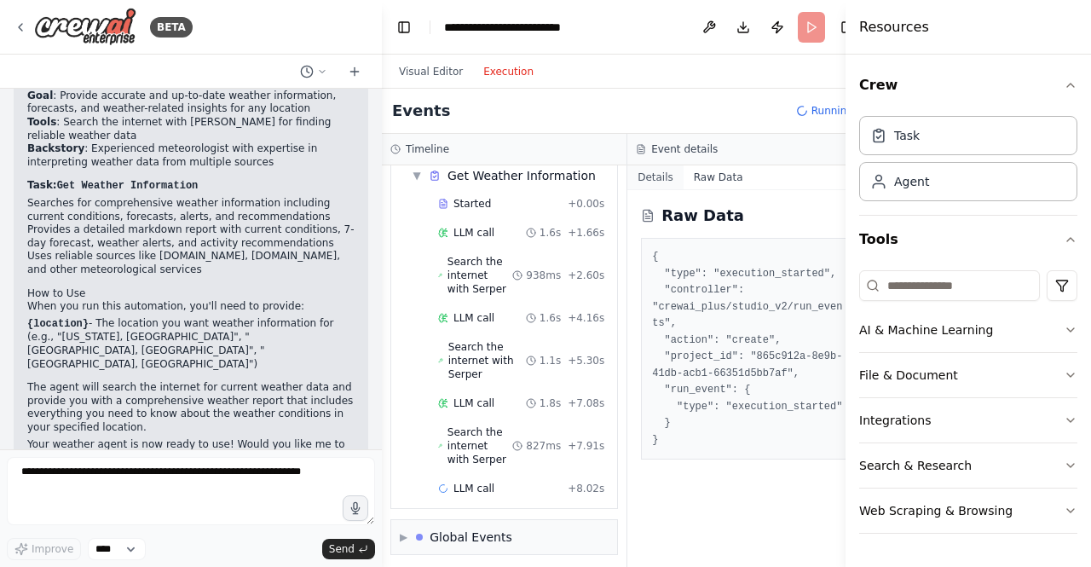
click at [631, 176] on button "Details" at bounding box center [655, 177] width 56 height 24
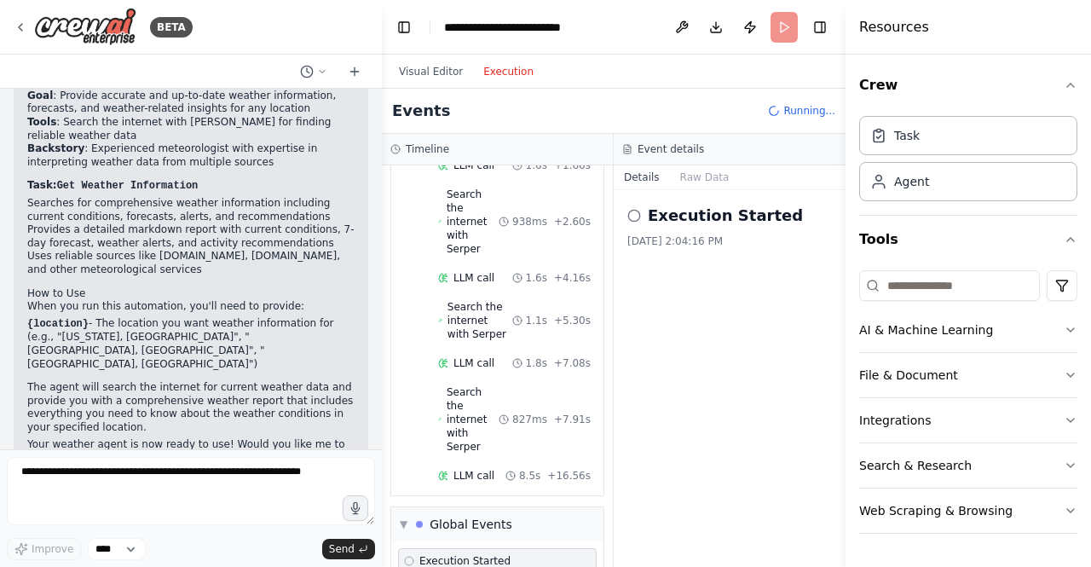
scroll to position [167, 0]
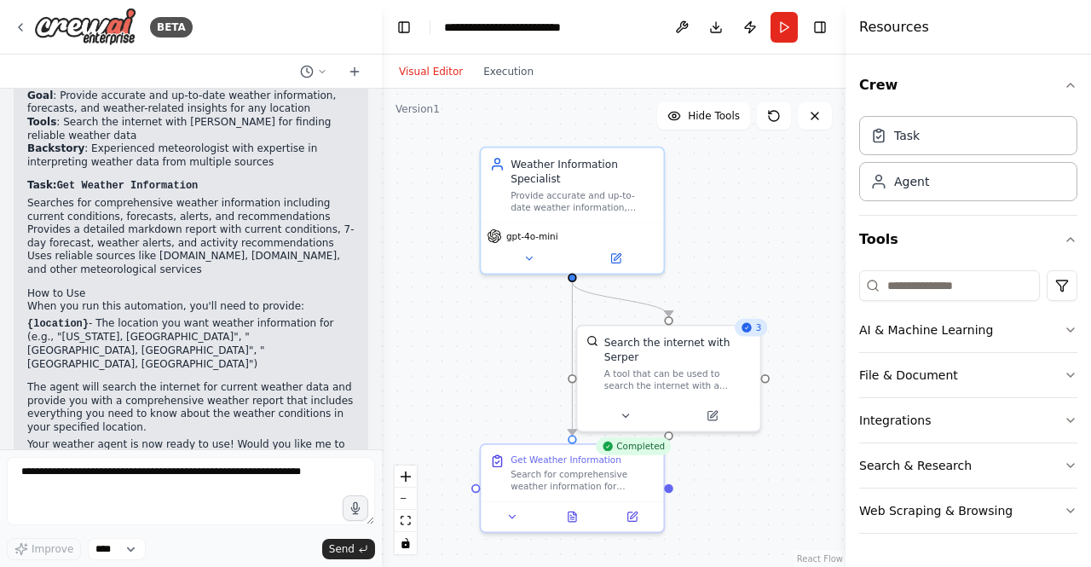
click at [436, 74] on button "Visual Editor" at bounding box center [431, 71] width 84 height 20
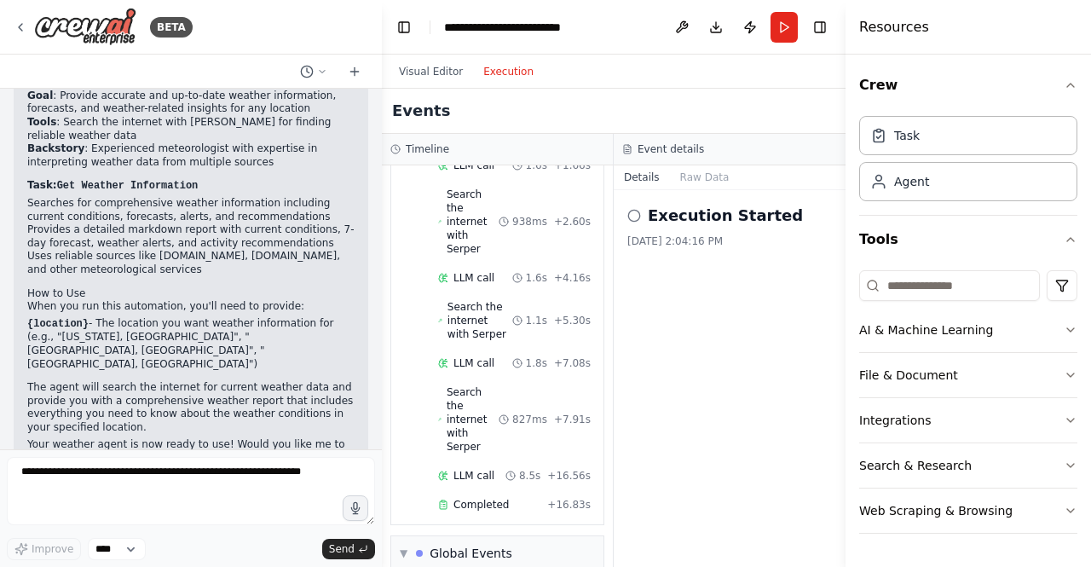
click at [513, 64] on button "Execution" at bounding box center [508, 71] width 71 height 20
click at [692, 180] on button "Raw Data" at bounding box center [705, 177] width 70 height 24
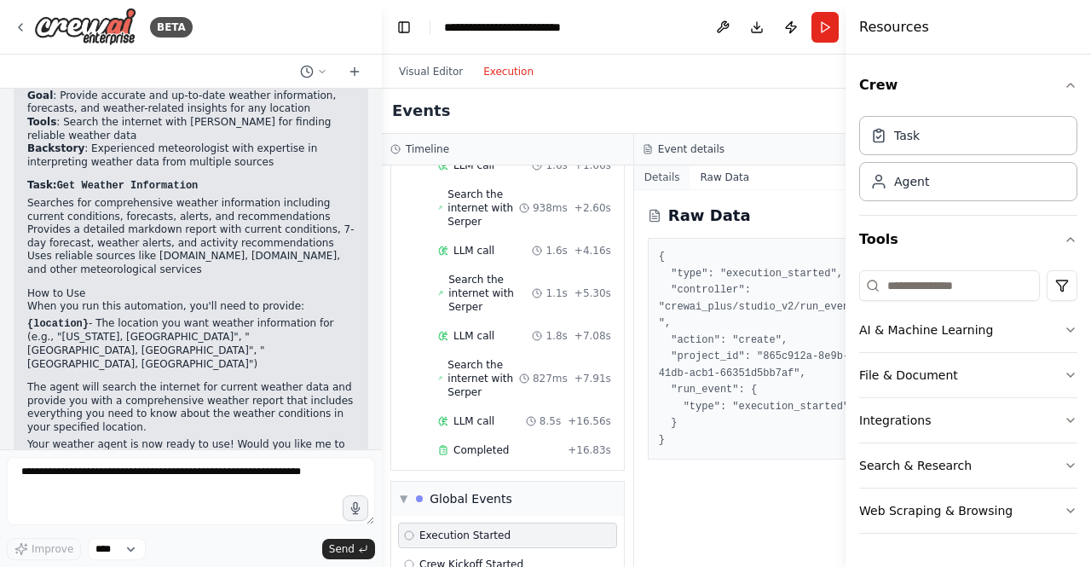
click at [655, 182] on button "Details" at bounding box center [662, 177] width 56 height 24
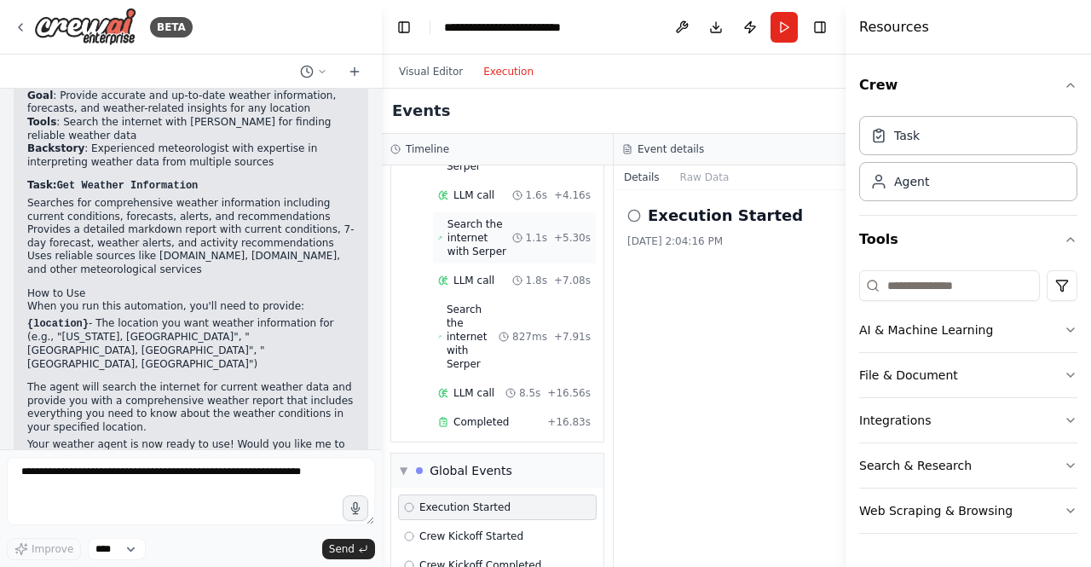
scroll to position [252, 0]
click at [468, 413] on span "Completed" at bounding box center [480, 420] width 55 height 14
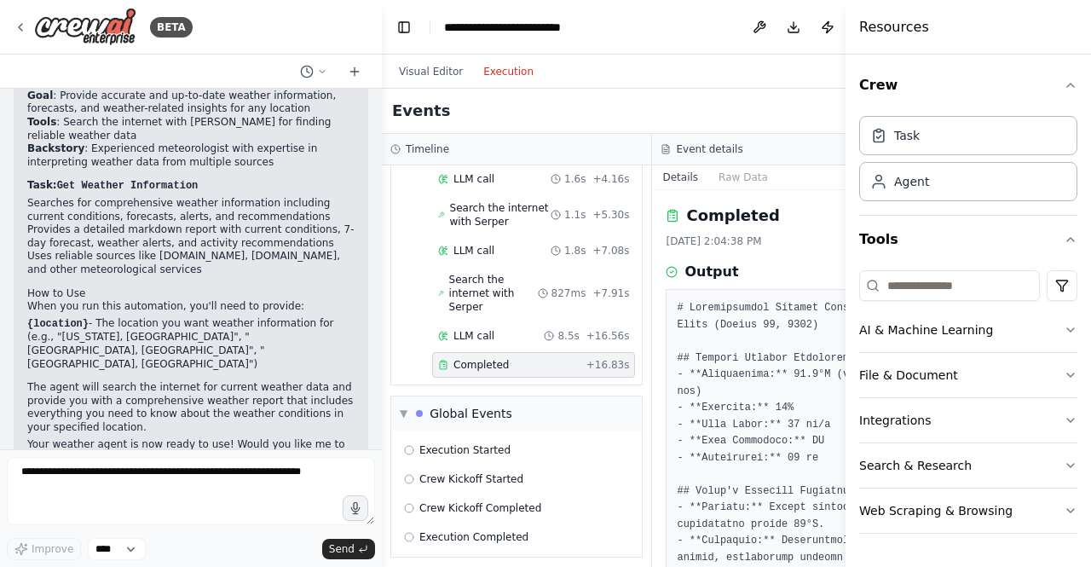
scroll to position [0, 0]
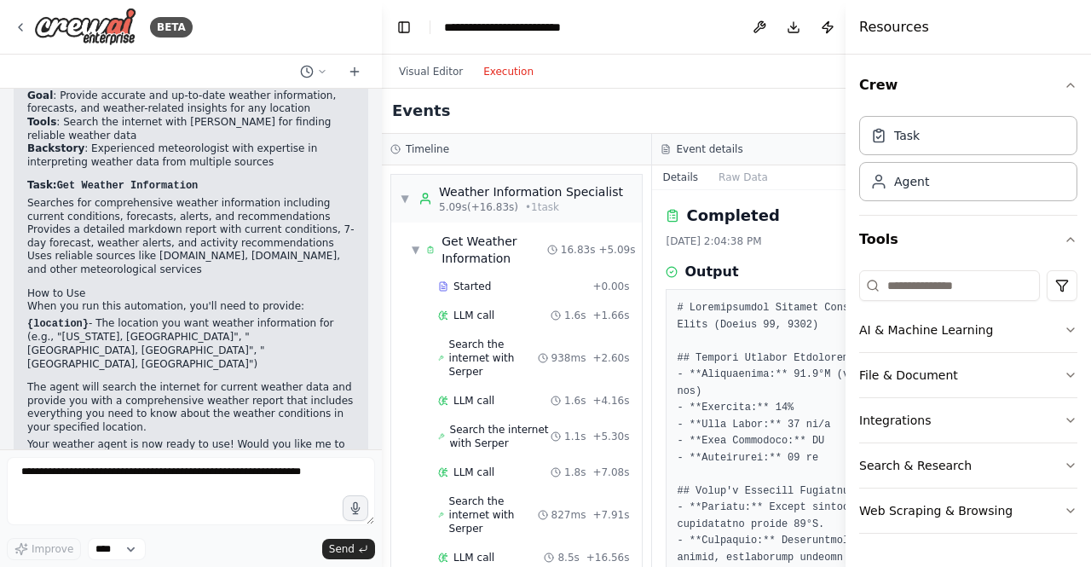
drag, startPoint x: 643, startPoint y: 149, endPoint x: 569, endPoint y: 145, distance: 73.4
click at [569, 145] on div "Timeline" at bounding box center [516, 150] width 269 height 32
click at [975, 407] on button "Integrations" at bounding box center [968, 420] width 218 height 44
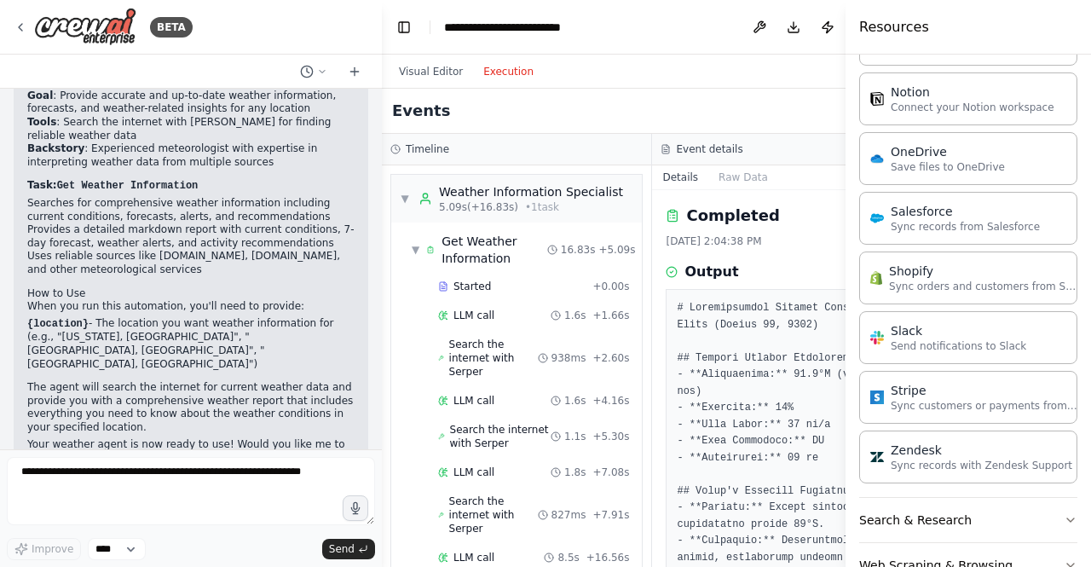
scroll to position [1187, 0]
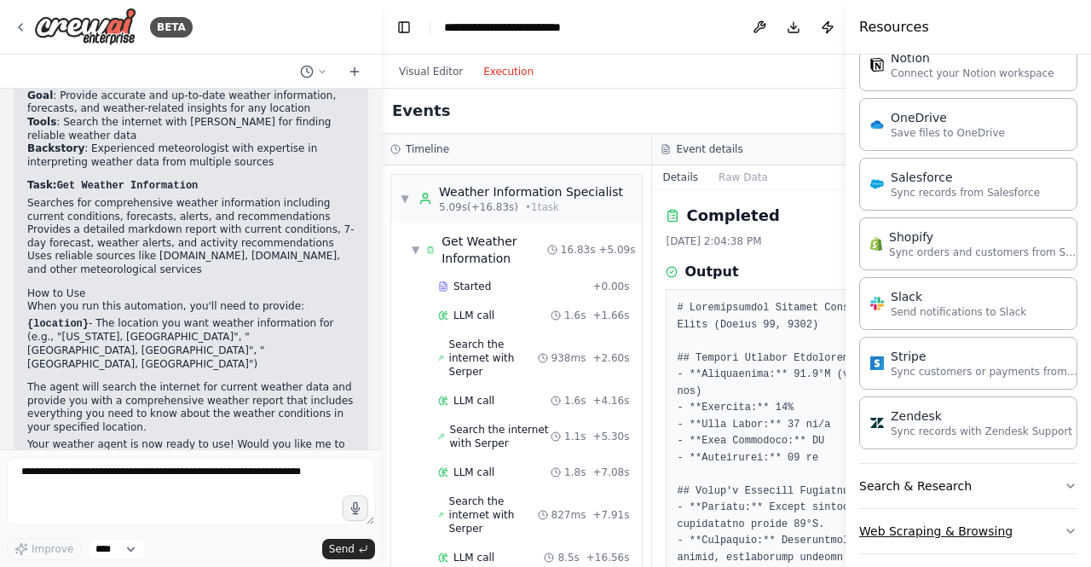
click at [972, 517] on button "Web Scraping & Browsing" at bounding box center [968, 531] width 218 height 44
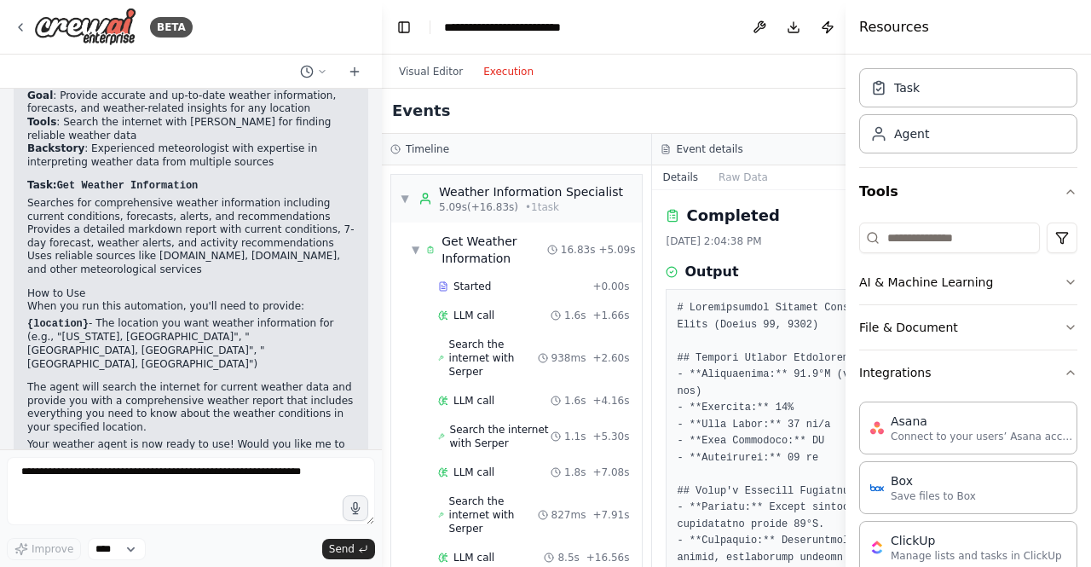
scroll to position [0, 0]
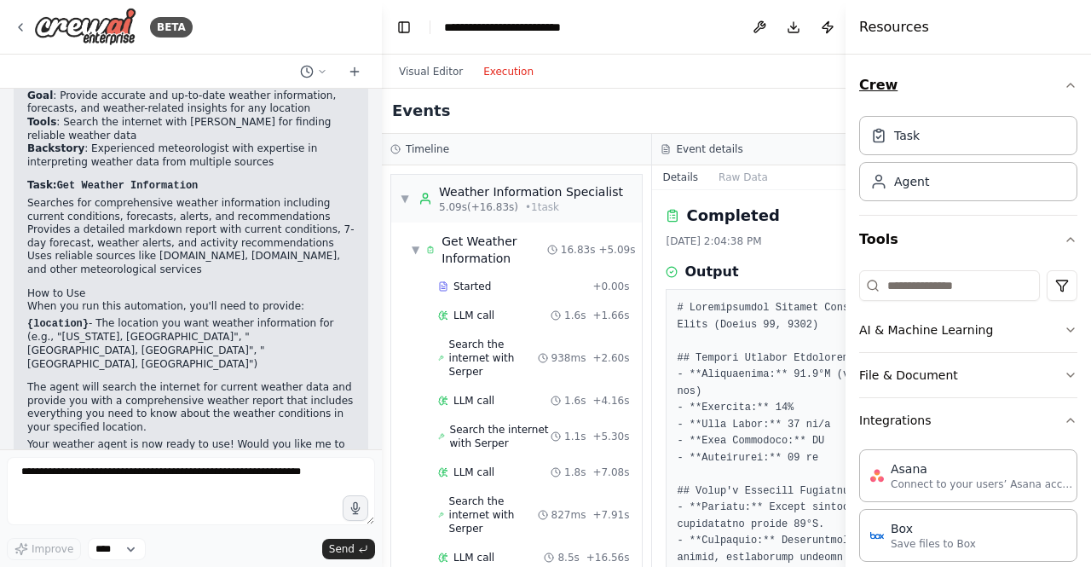
click at [1054, 77] on button "Crew" at bounding box center [968, 85] width 218 height 48
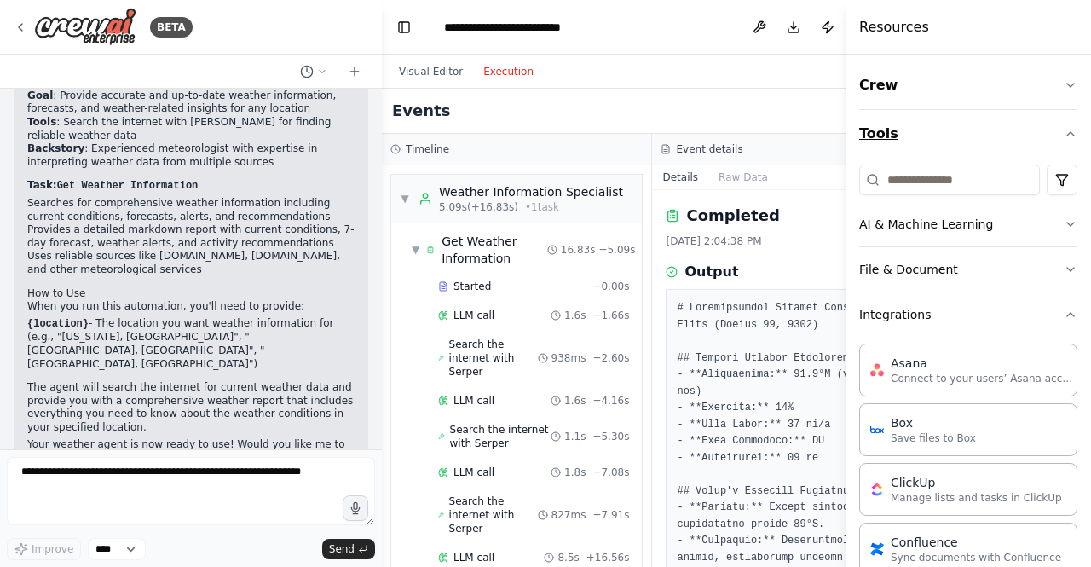
click at [1052, 124] on button "Tools" at bounding box center [968, 134] width 218 height 48
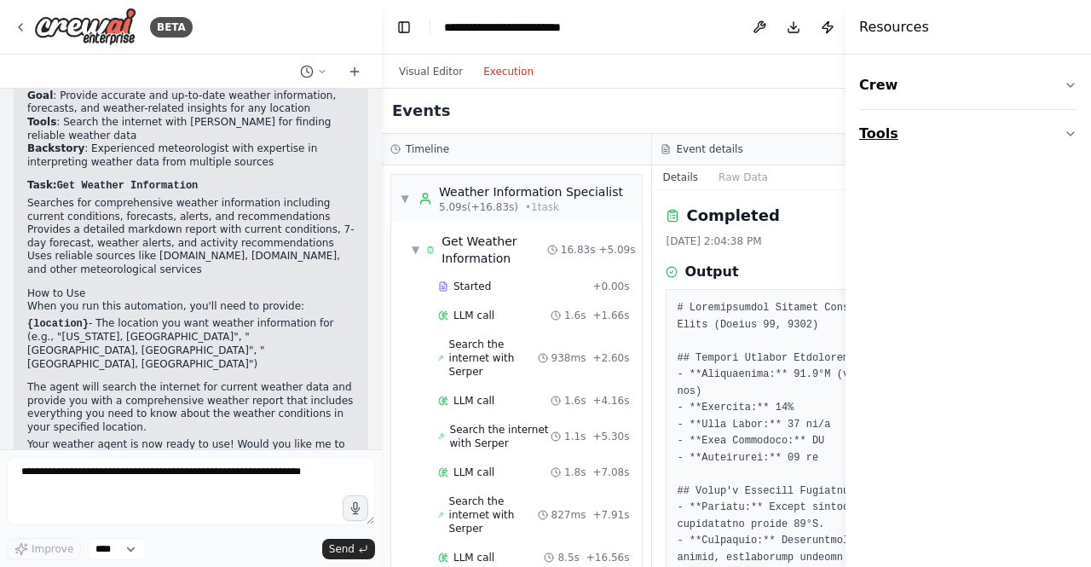
click at [1037, 129] on button "Tools" at bounding box center [968, 134] width 218 height 48
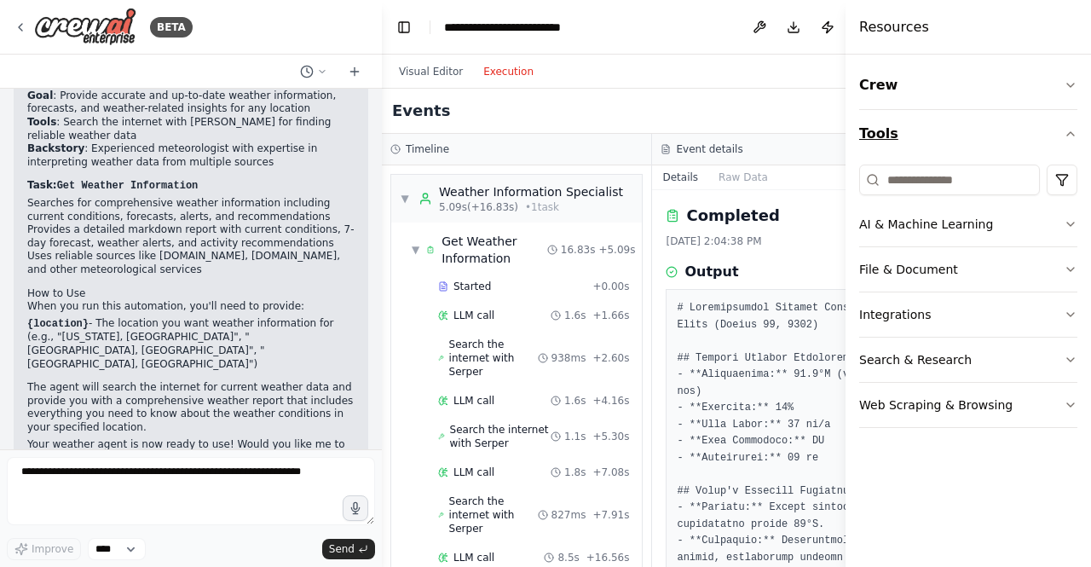
click at [1072, 140] on icon "button" at bounding box center [1071, 134] width 14 height 14
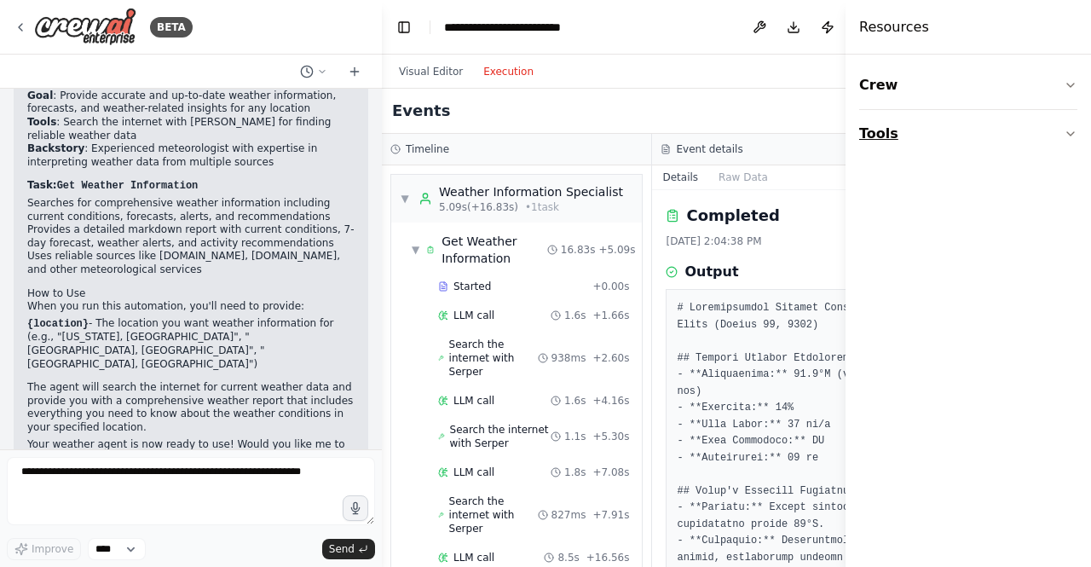
click at [1072, 140] on icon "button" at bounding box center [1071, 134] width 14 height 14
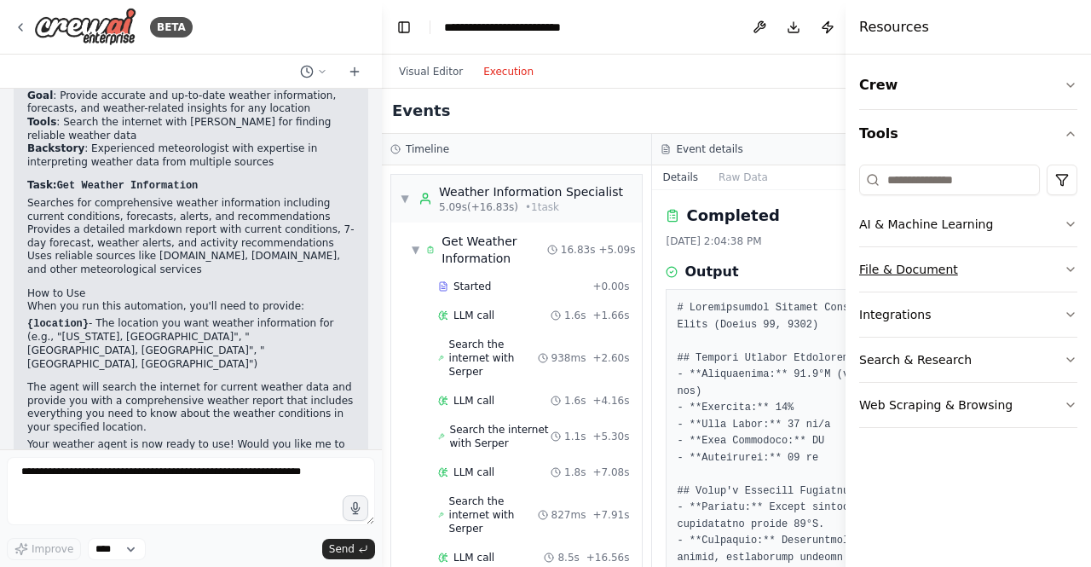
click at [1074, 278] on button "File & Document" at bounding box center [968, 269] width 218 height 44
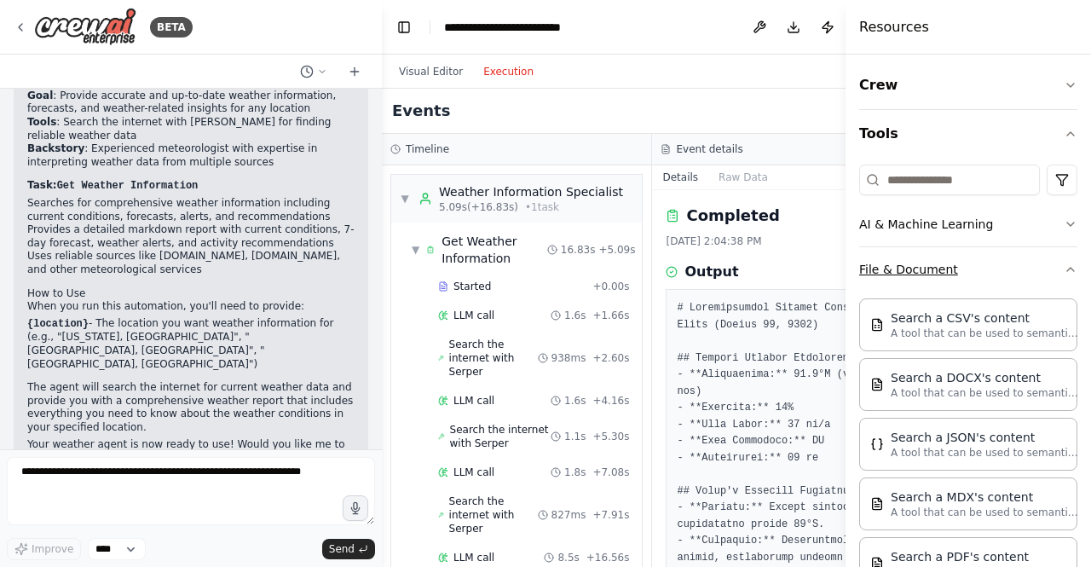
click at [1064, 267] on icon "button" at bounding box center [1071, 270] width 14 height 14
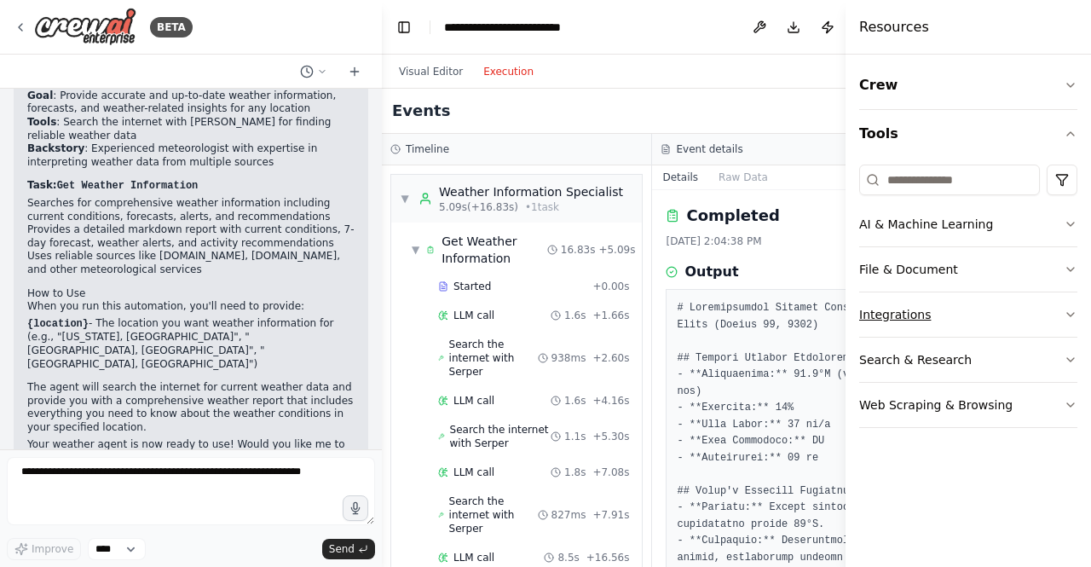
click at [1048, 297] on button "Integrations" at bounding box center [968, 314] width 218 height 44
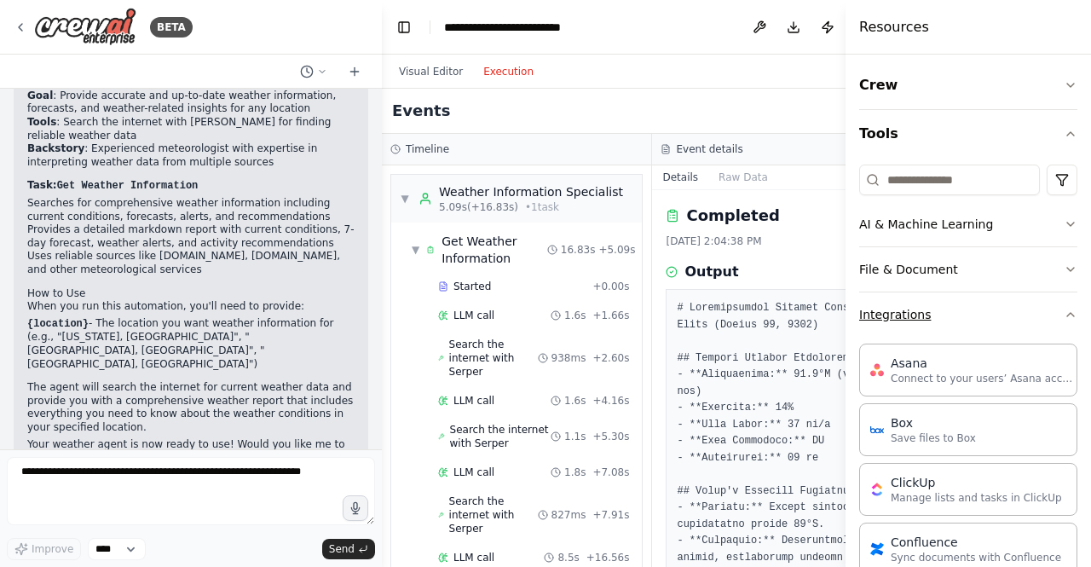
click at [1053, 300] on button "Integrations" at bounding box center [968, 314] width 218 height 44
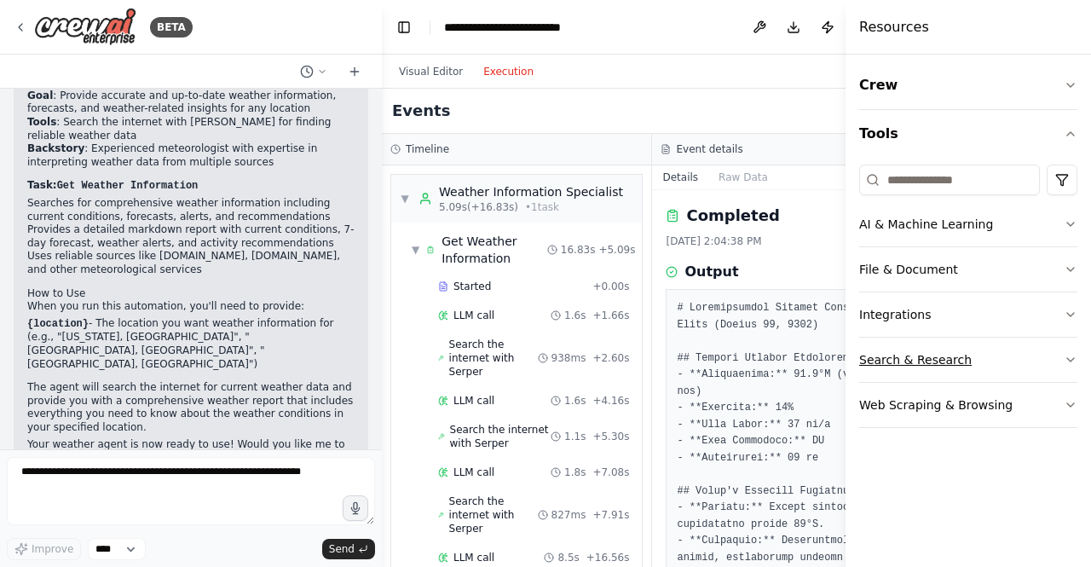
click at [1035, 350] on button "Search & Research" at bounding box center [968, 360] width 218 height 44
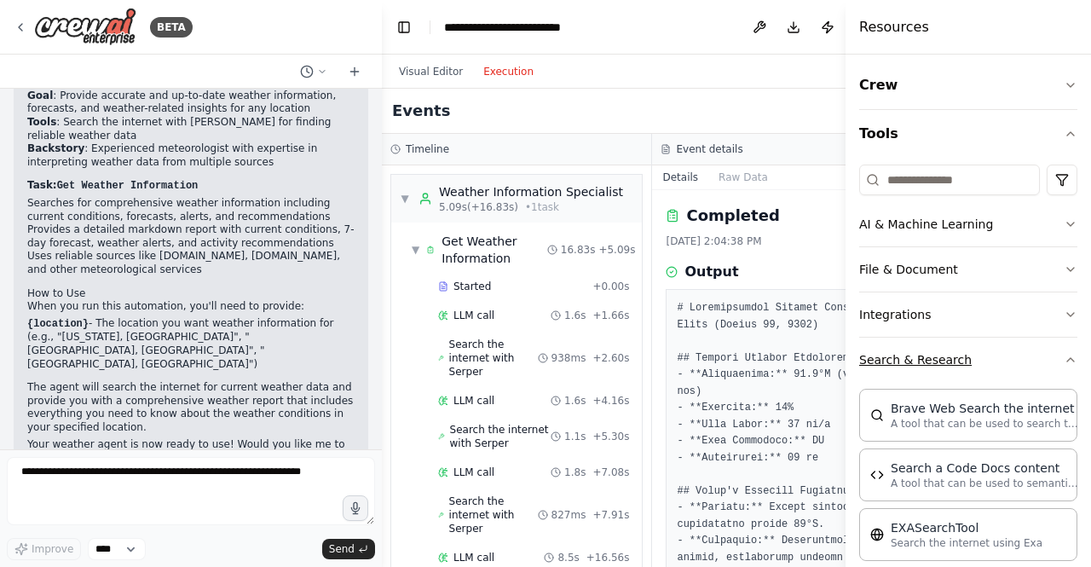
click at [1035, 350] on button "Search & Research" at bounding box center [968, 360] width 218 height 44
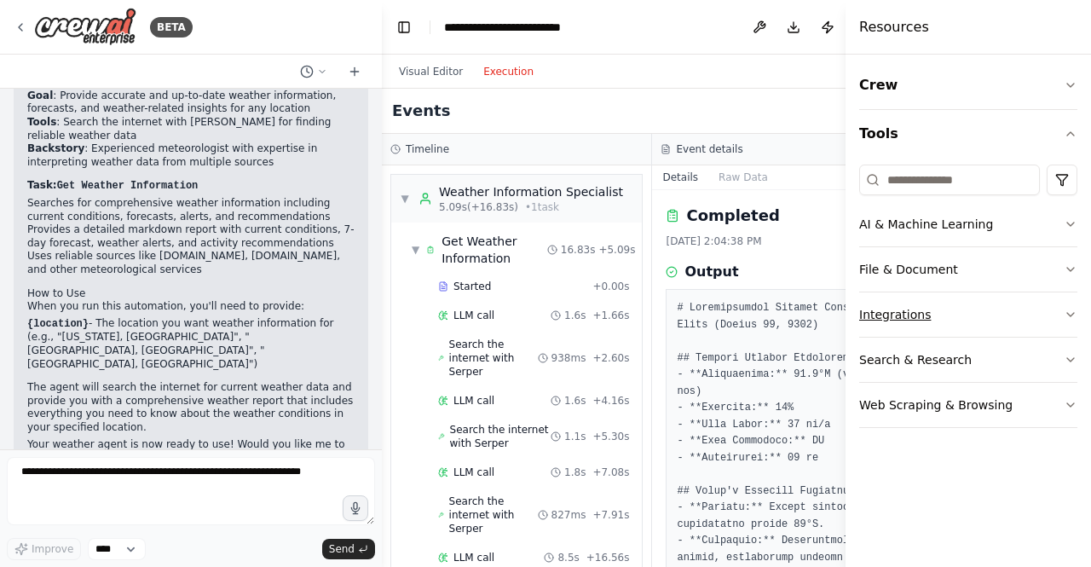
click at [1033, 314] on button "Integrations" at bounding box center [968, 314] width 218 height 44
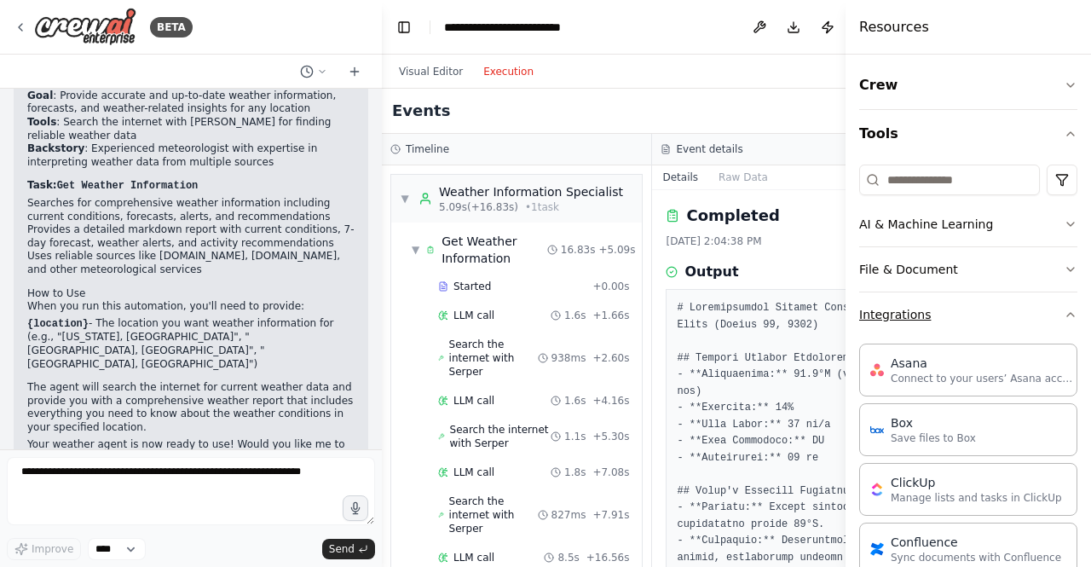
click at [1033, 315] on button "Integrations" at bounding box center [968, 314] width 218 height 44
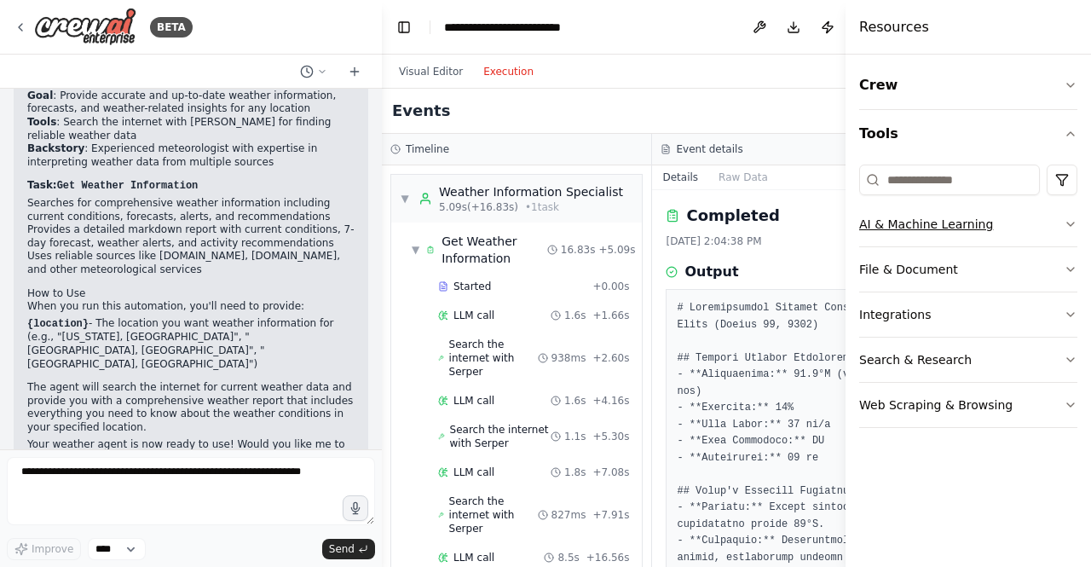
click at [1037, 237] on button "AI & Machine Learning" at bounding box center [968, 224] width 218 height 44
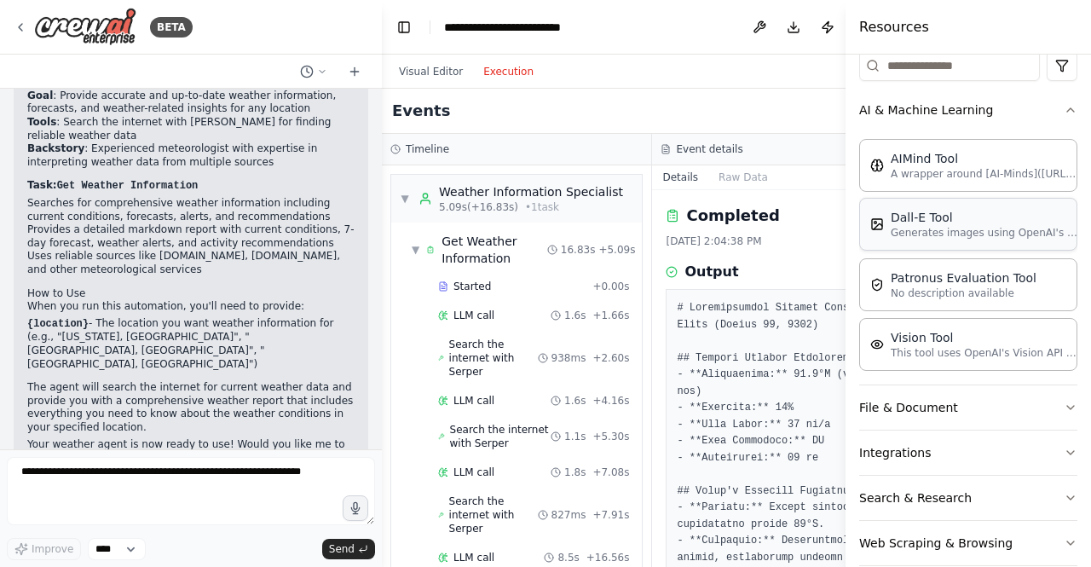
scroll to position [136, 0]
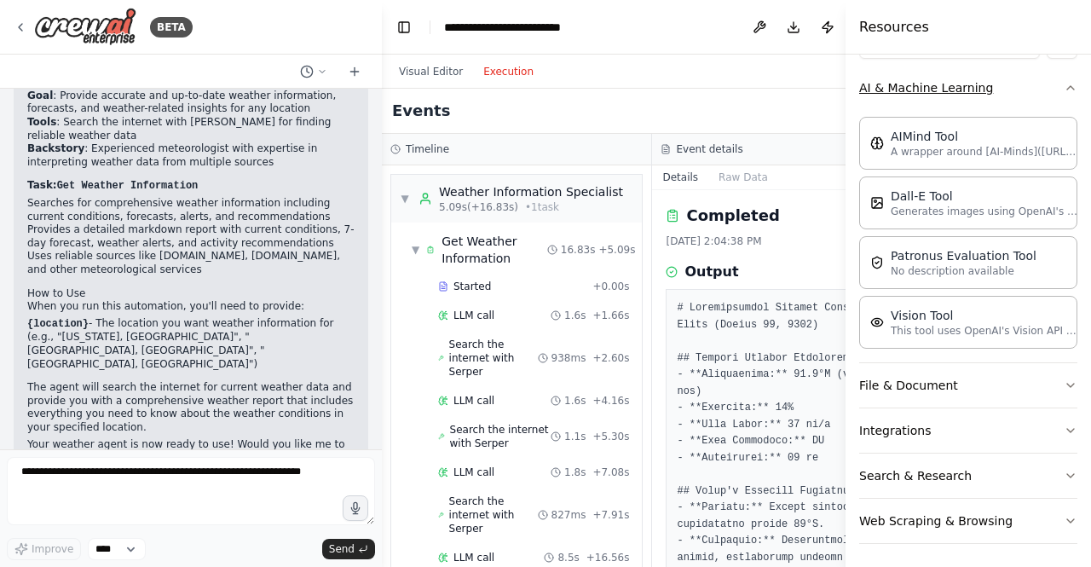
click at [1023, 90] on button "AI & Machine Learning" at bounding box center [968, 88] width 218 height 44
